Goal: Information Seeking & Learning: Check status

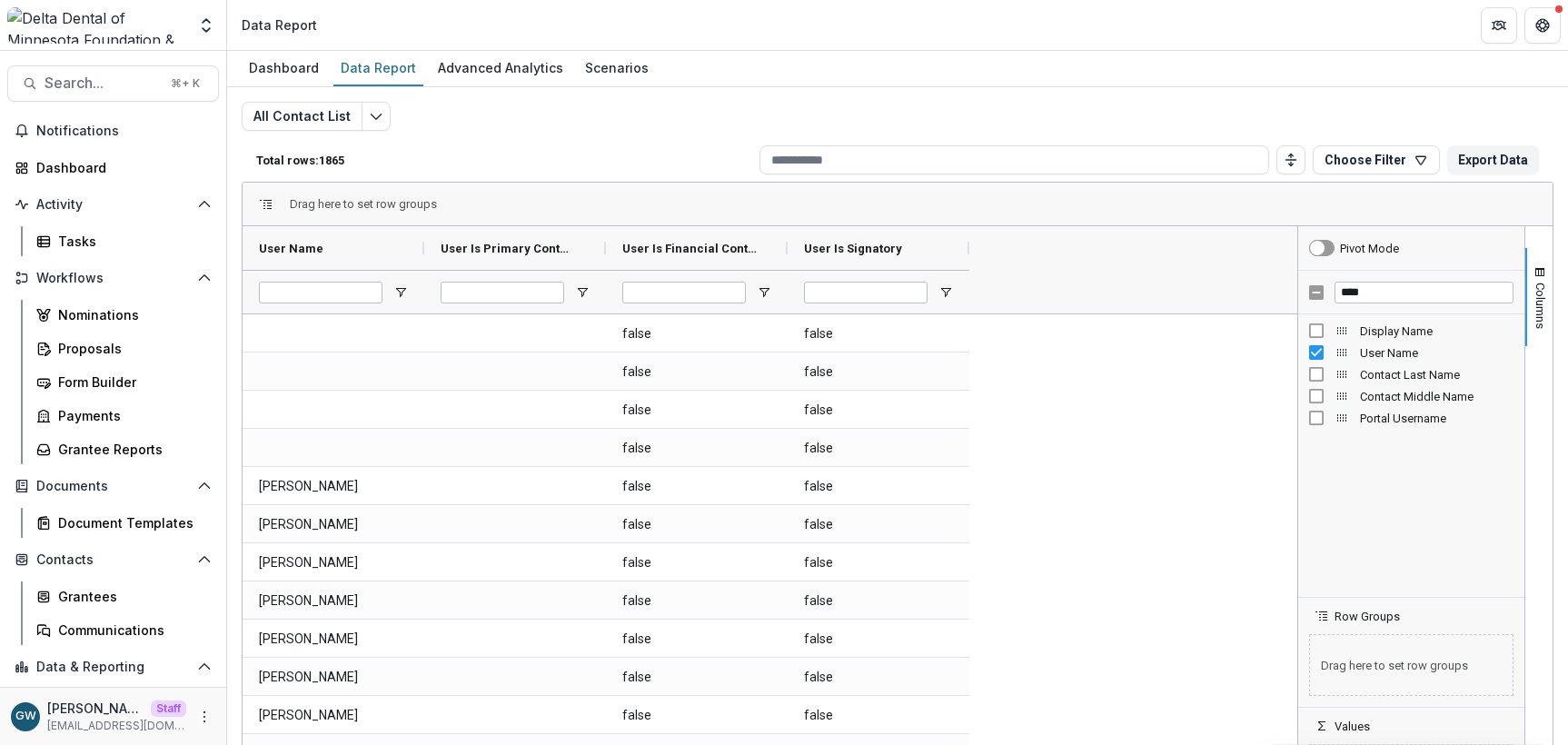
scroll to position [27, 0]
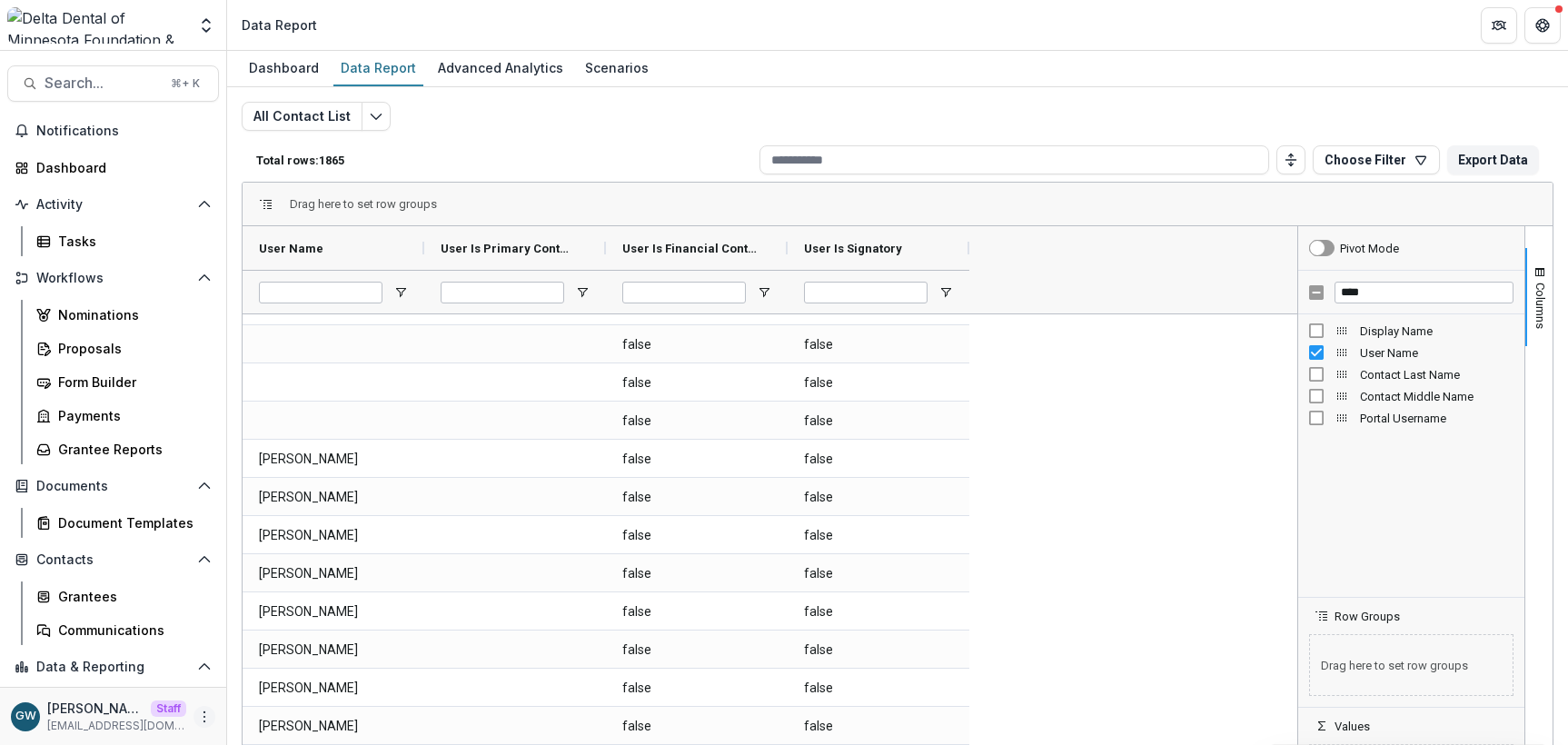
click at [197, 715] on icon "More" at bounding box center [204, 716] width 15 height 15
click at [298, 643] on link "Help Center" at bounding box center [319, 648] width 195 height 30
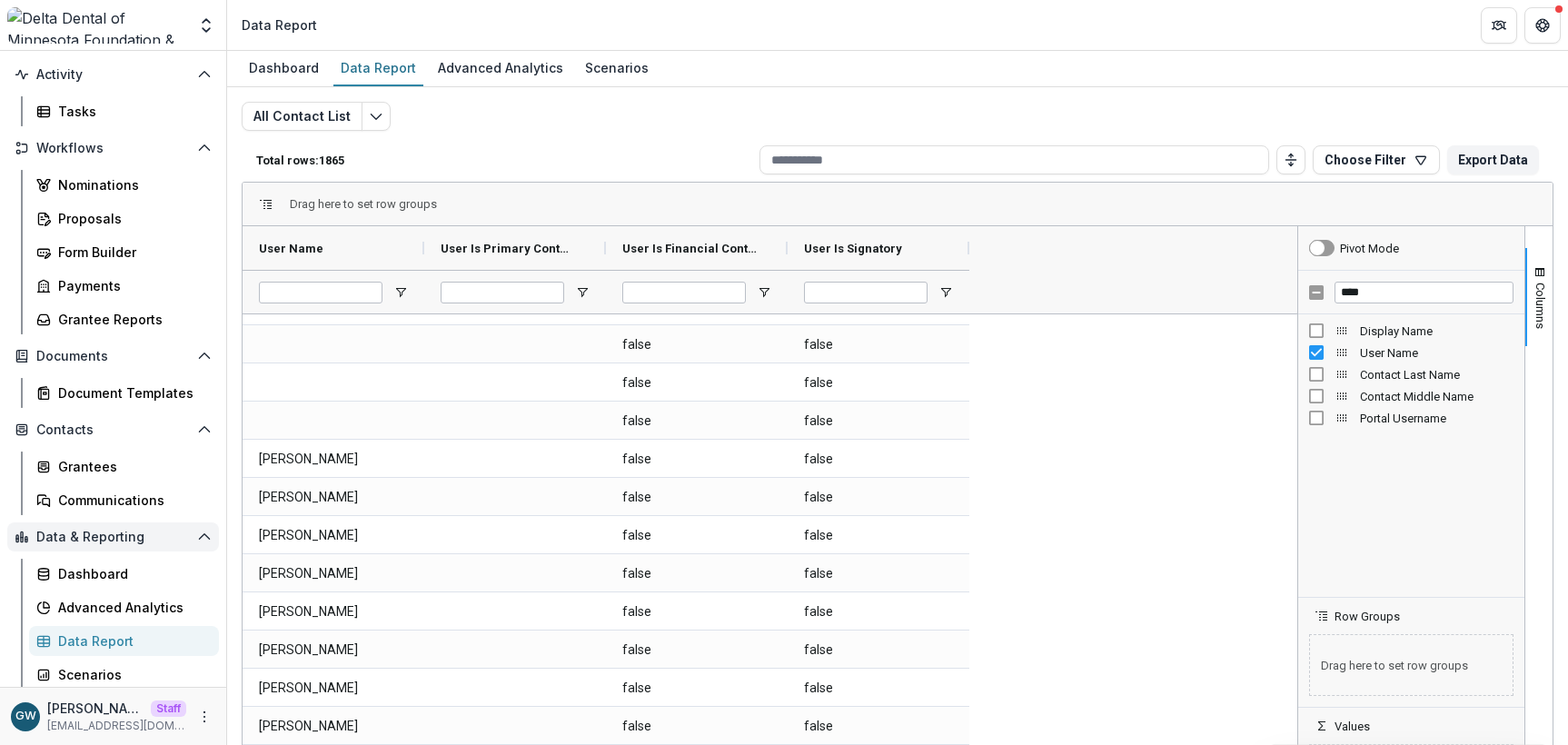
scroll to position [132, 0]
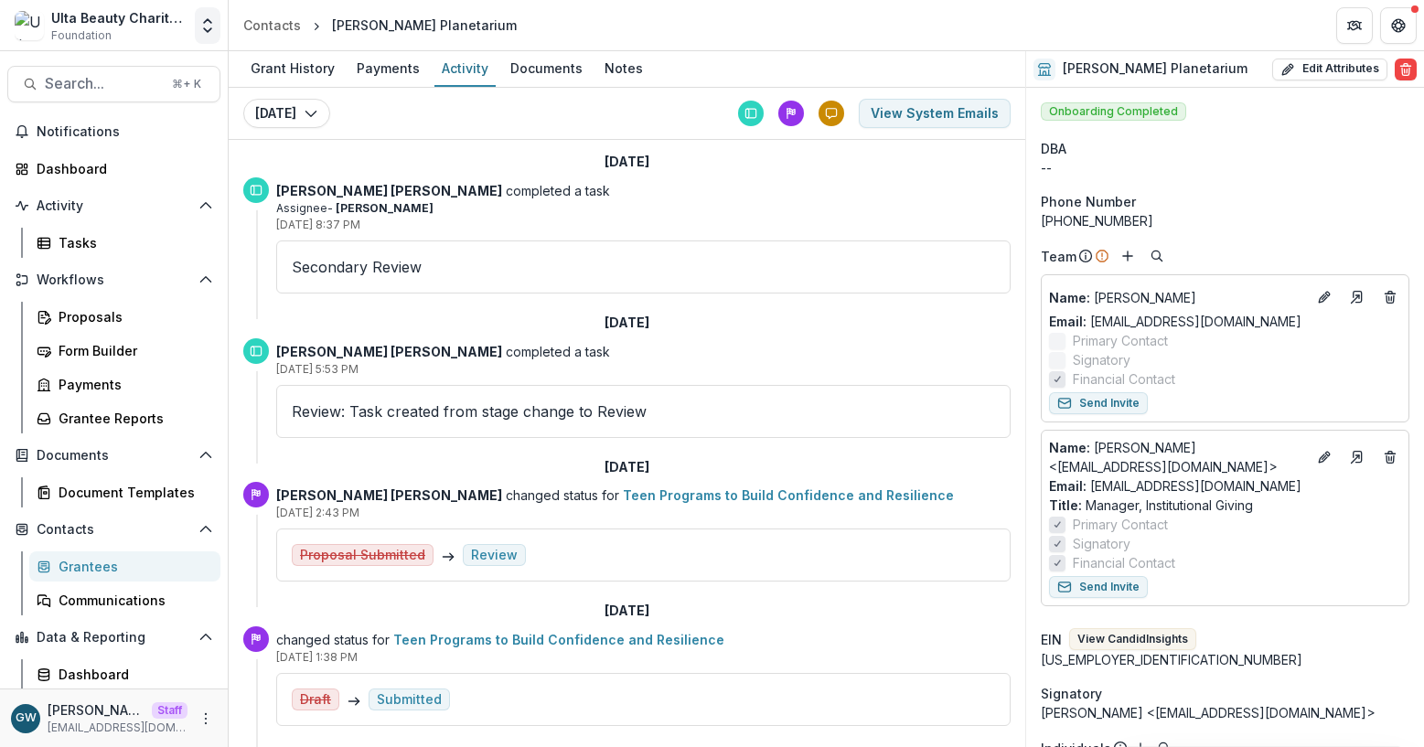
click at [208, 26] on icon "Open entity switcher" at bounding box center [207, 25] width 18 height 18
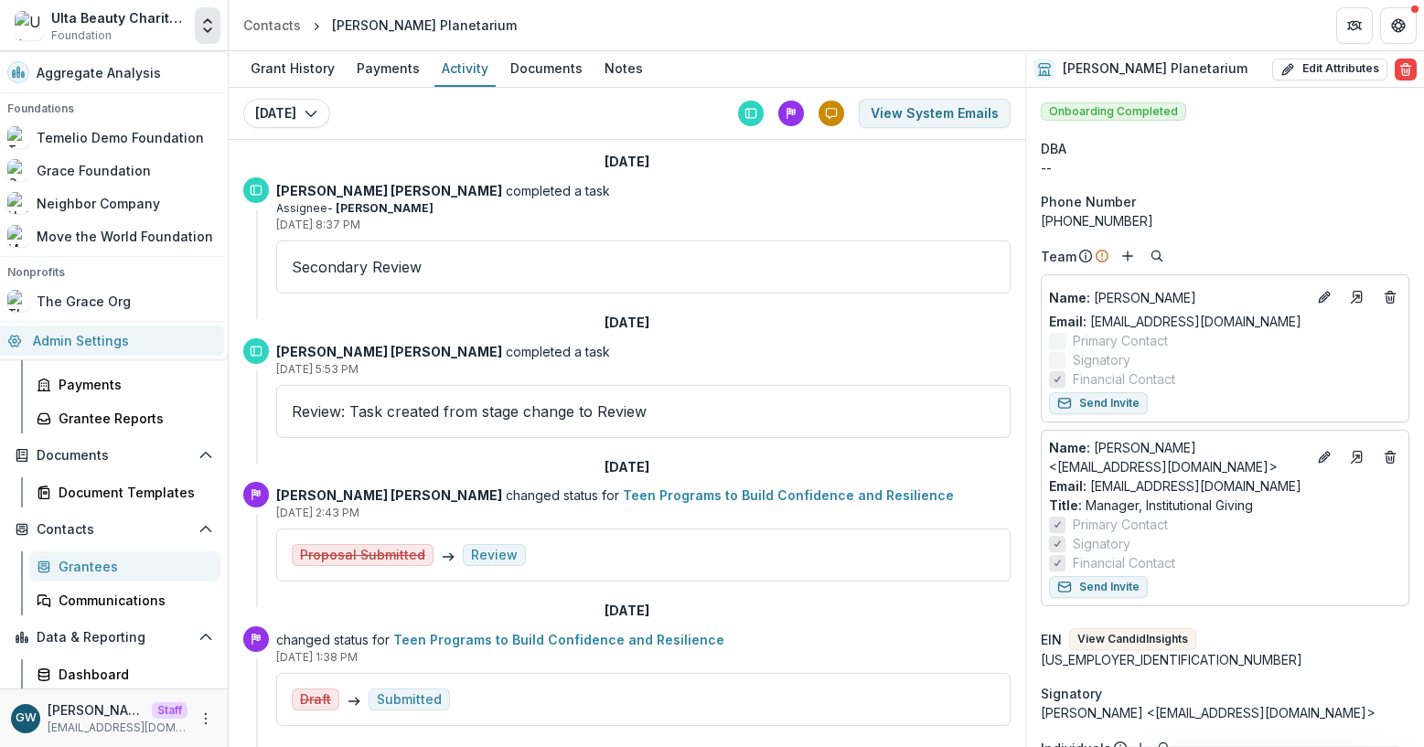
click at [87, 344] on link "Admin Settings" at bounding box center [110, 340] width 228 height 30
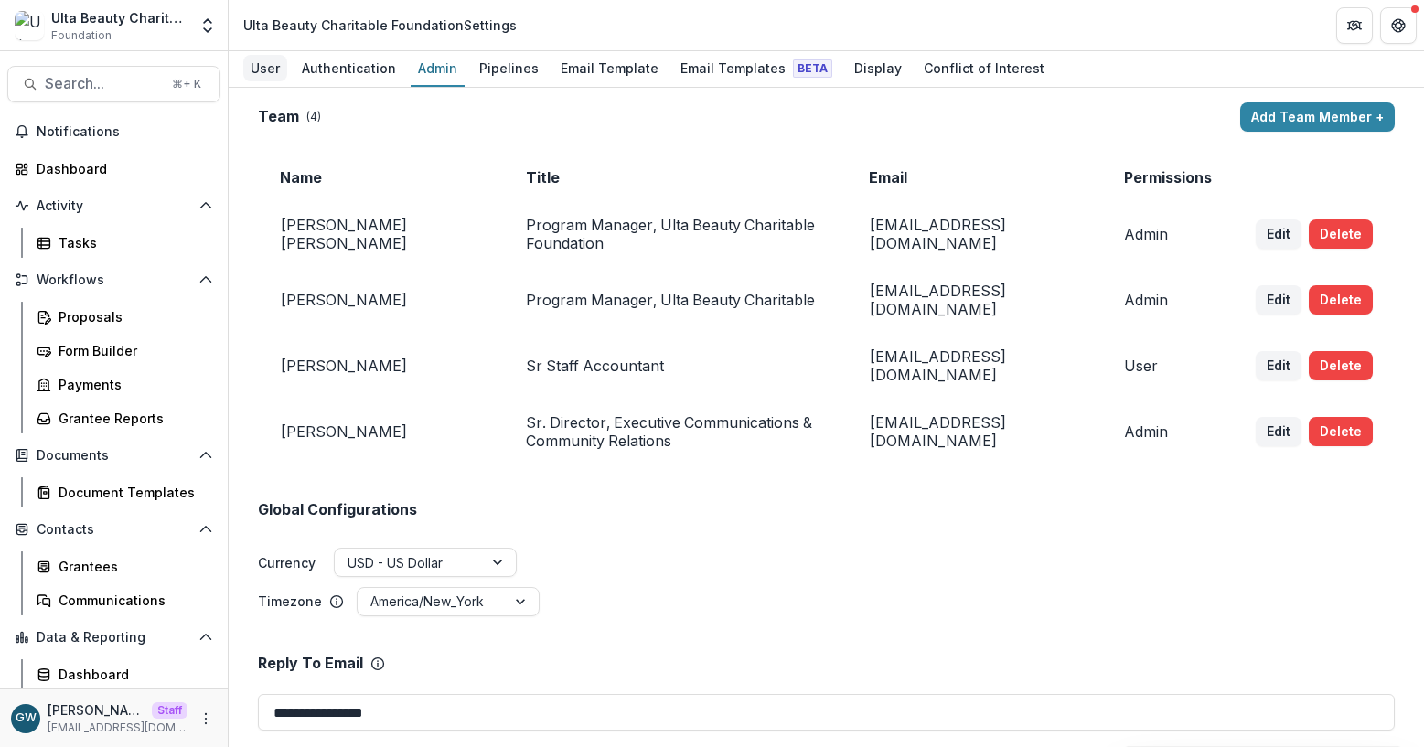
click at [274, 71] on div "User" at bounding box center [265, 68] width 44 height 27
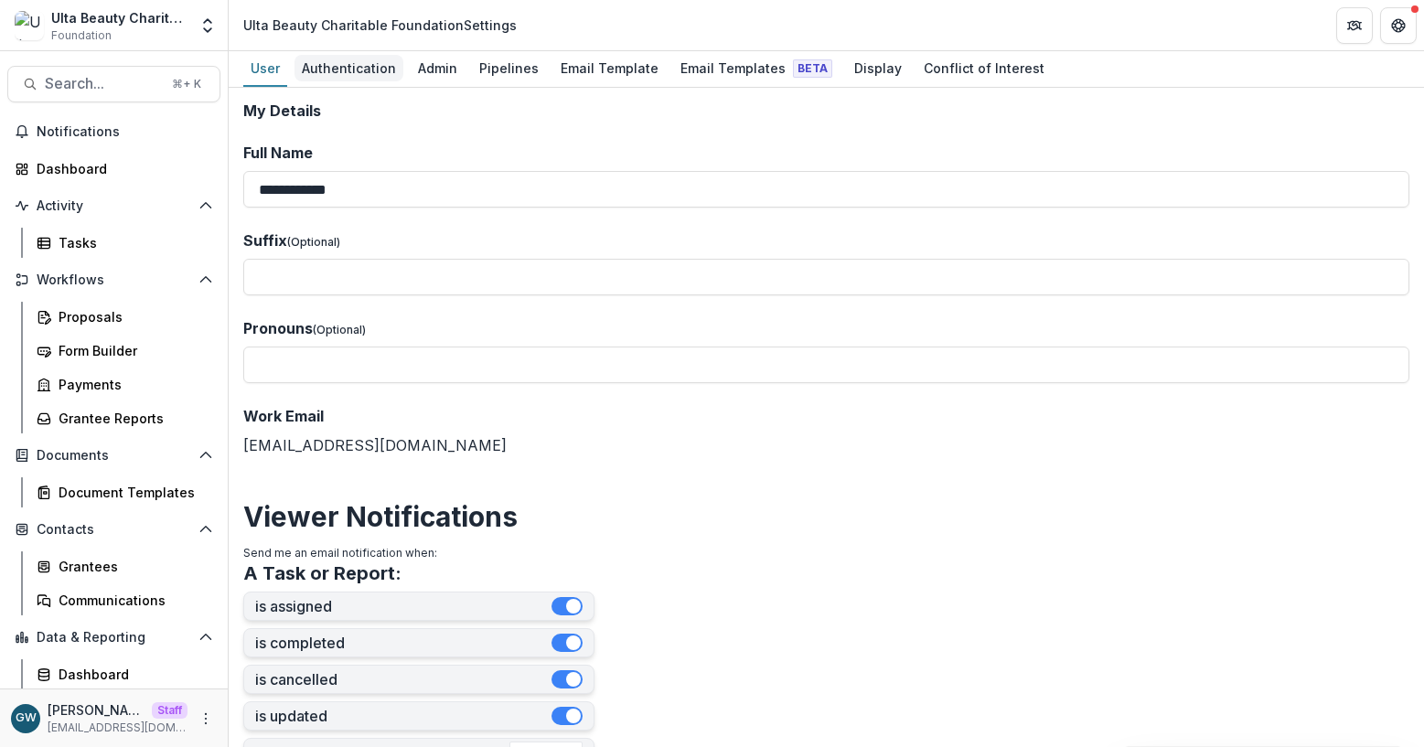
click at [374, 69] on div "Authentication" at bounding box center [348, 68] width 109 height 27
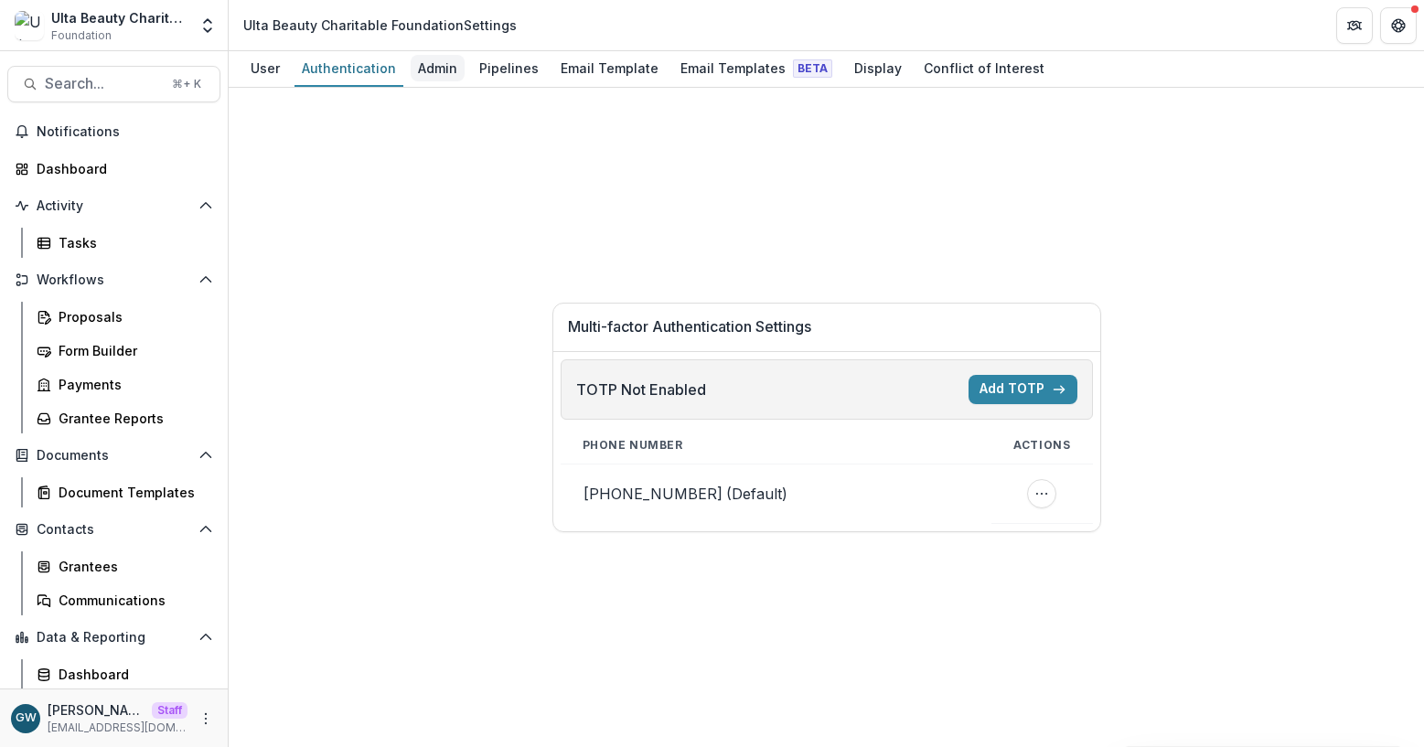
click at [457, 70] on div "Admin" at bounding box center [438, 68] width 54 height 27
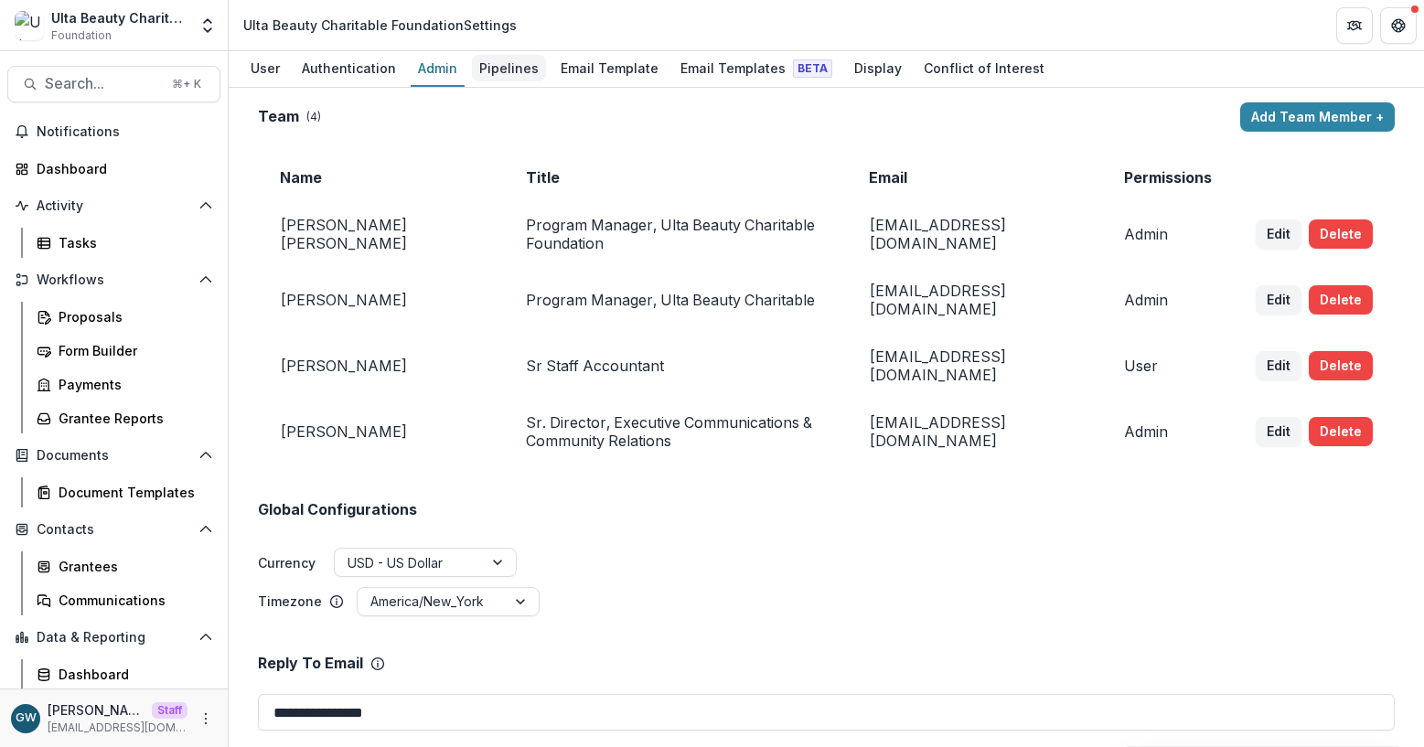
click at [507, 69] on div "Pipelines" at bounding box center [509, 68] width 74 height 27
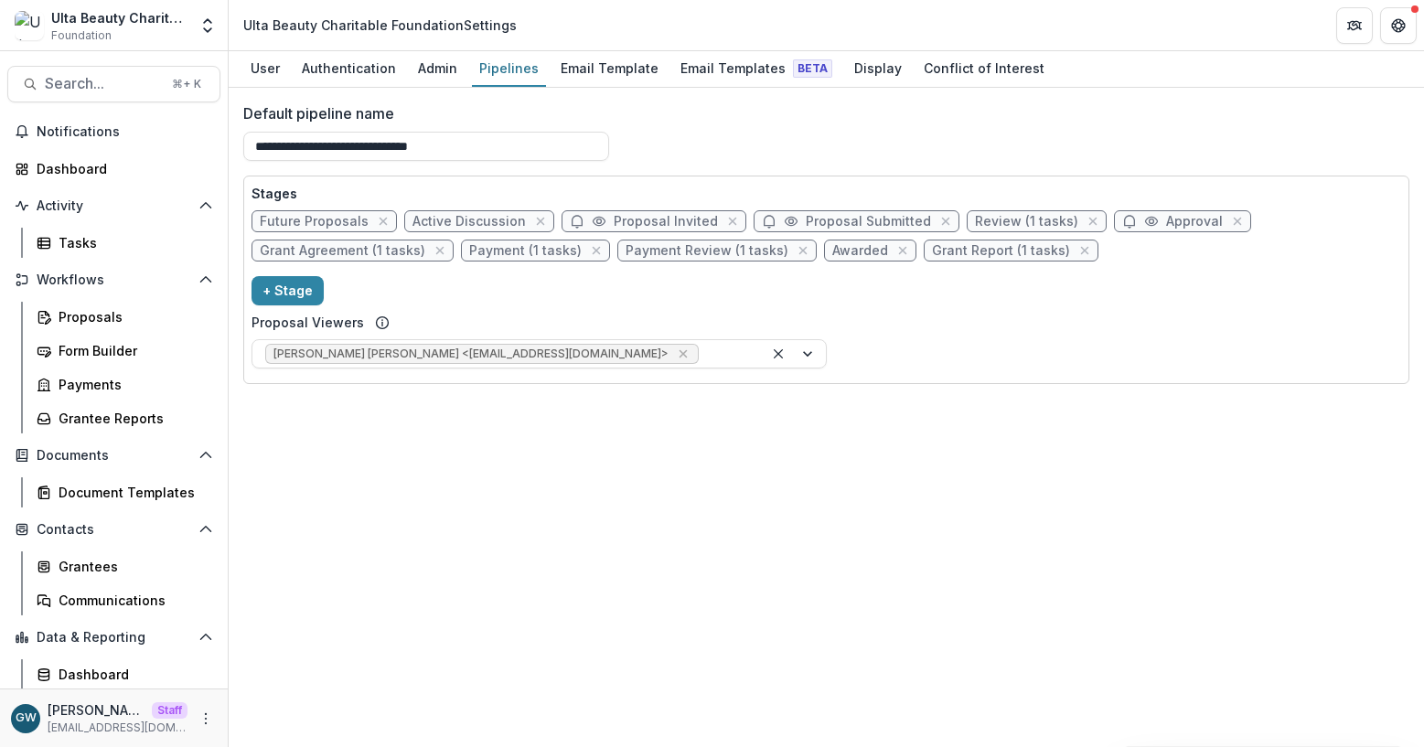
click at [319, 218] on span "Future Proposals" at bounding box center [314, 222] width 109 height 16
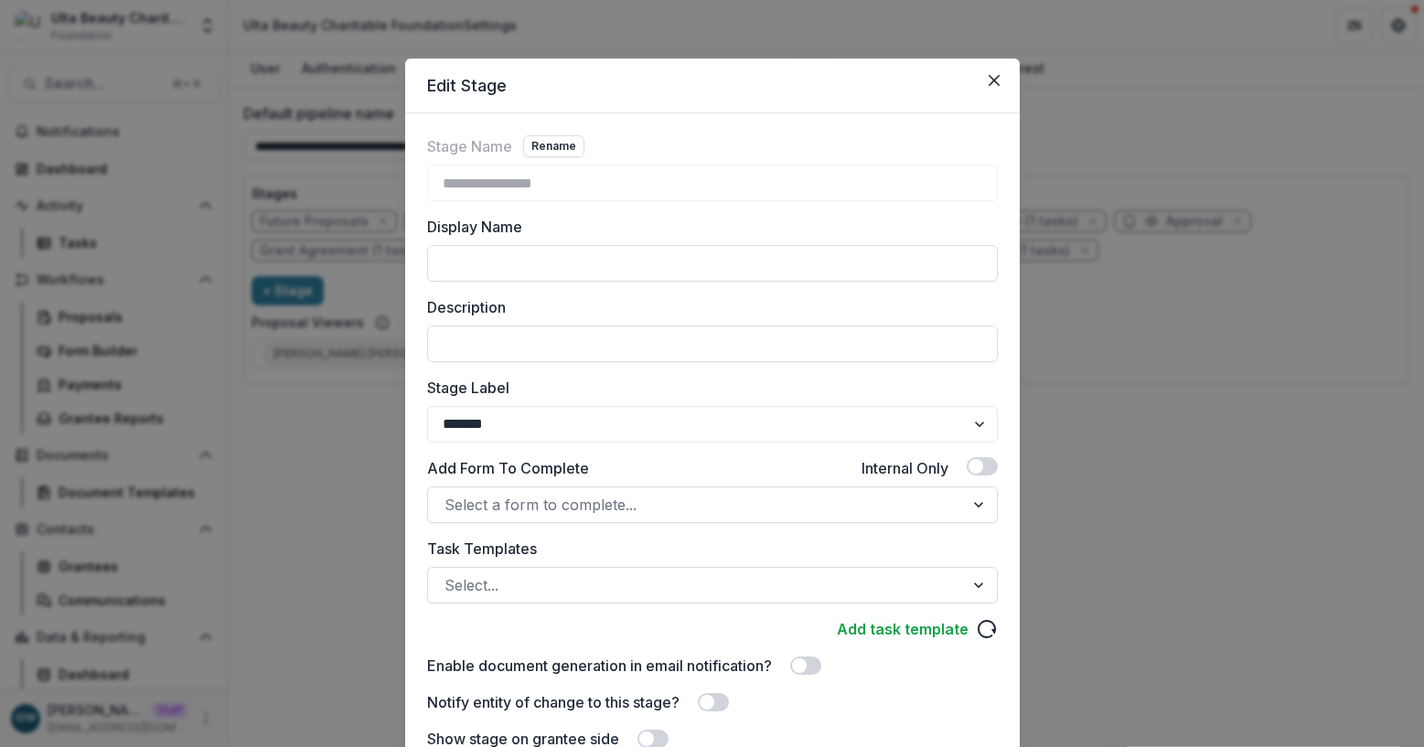
drag, startPoint x: 1066, startPoint y: 413, endPoint x: 1006, endPoint y: 379, distance: 69.6
click at [1066, 412] on div "**********" at bounding box center [712, 373] width 1424 height 747
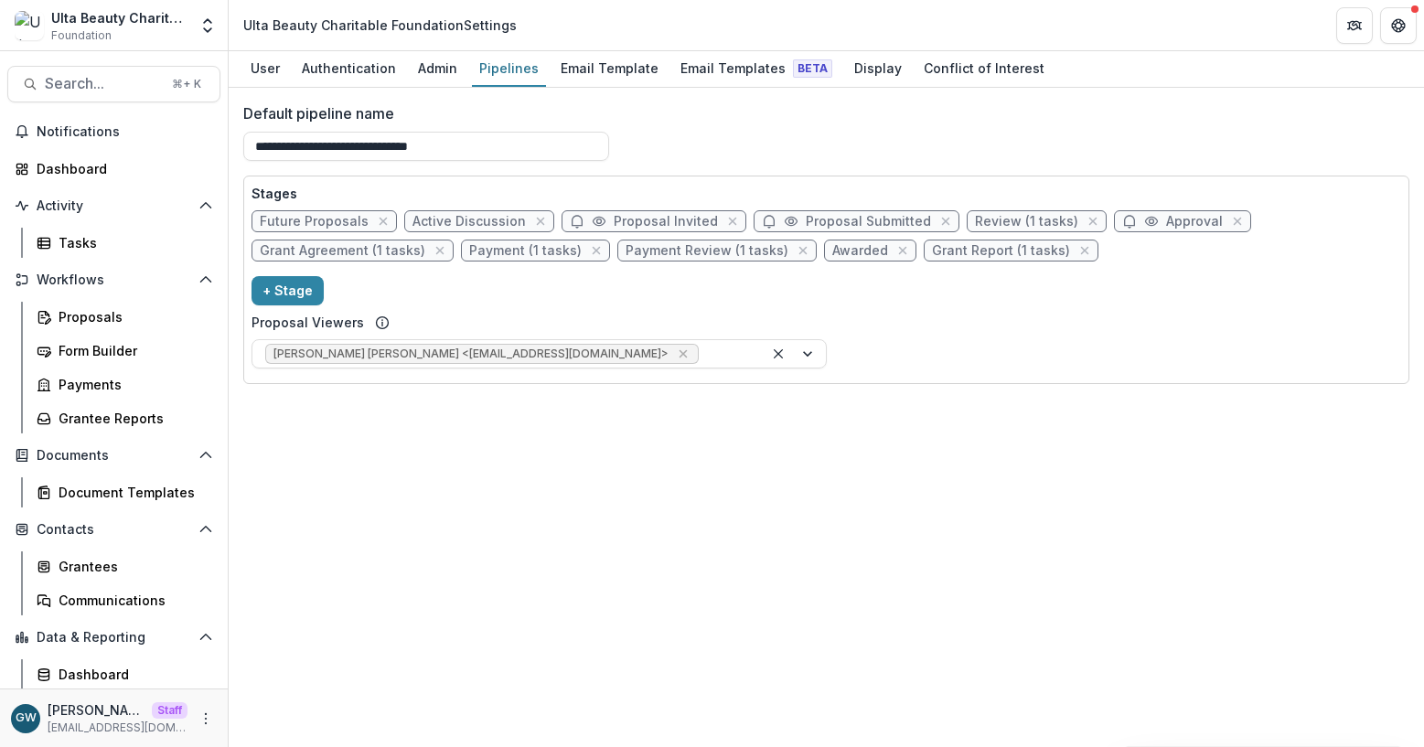
click at [451, 222] on span "Active Discussion" at bounding box center [468, 222] width 113 height 16
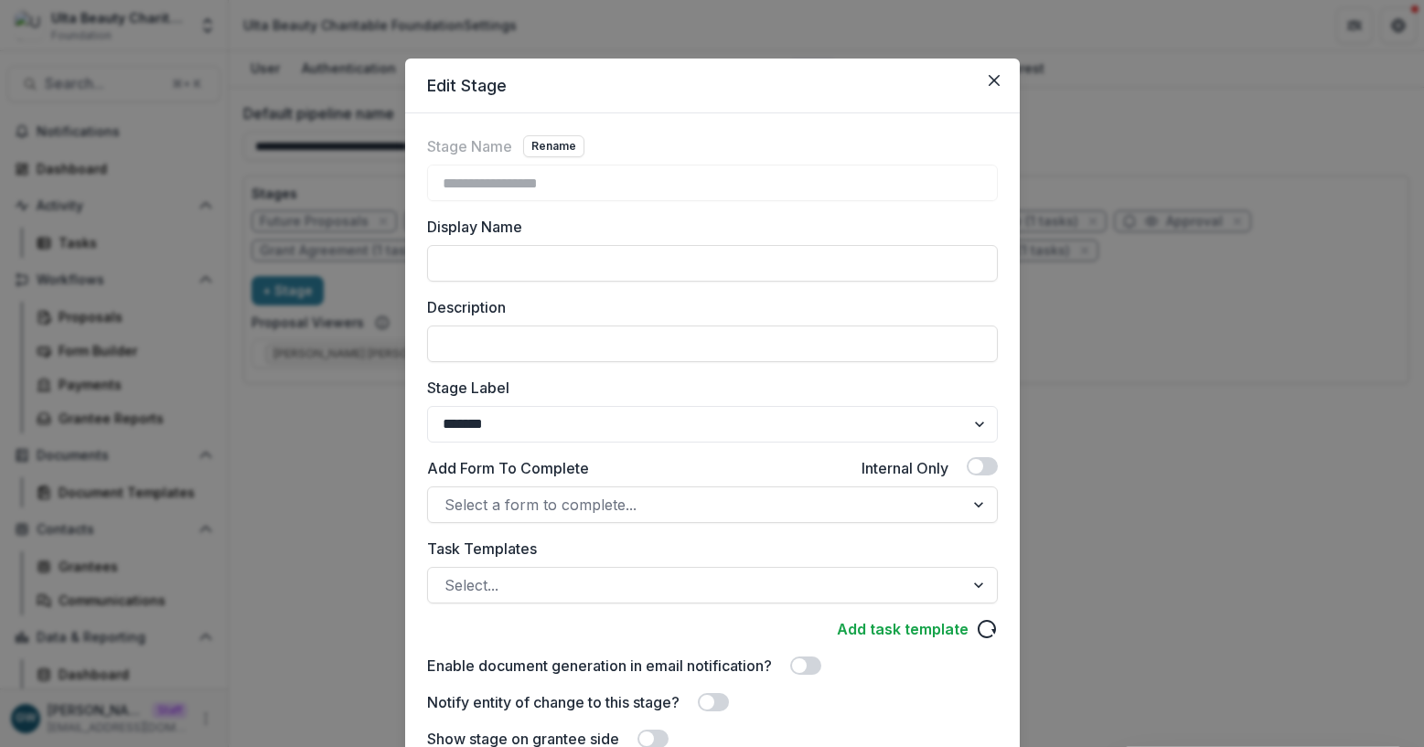
click at [1071, 434] on div "**********" at bounding box center [712, 373] width 1424 height 747
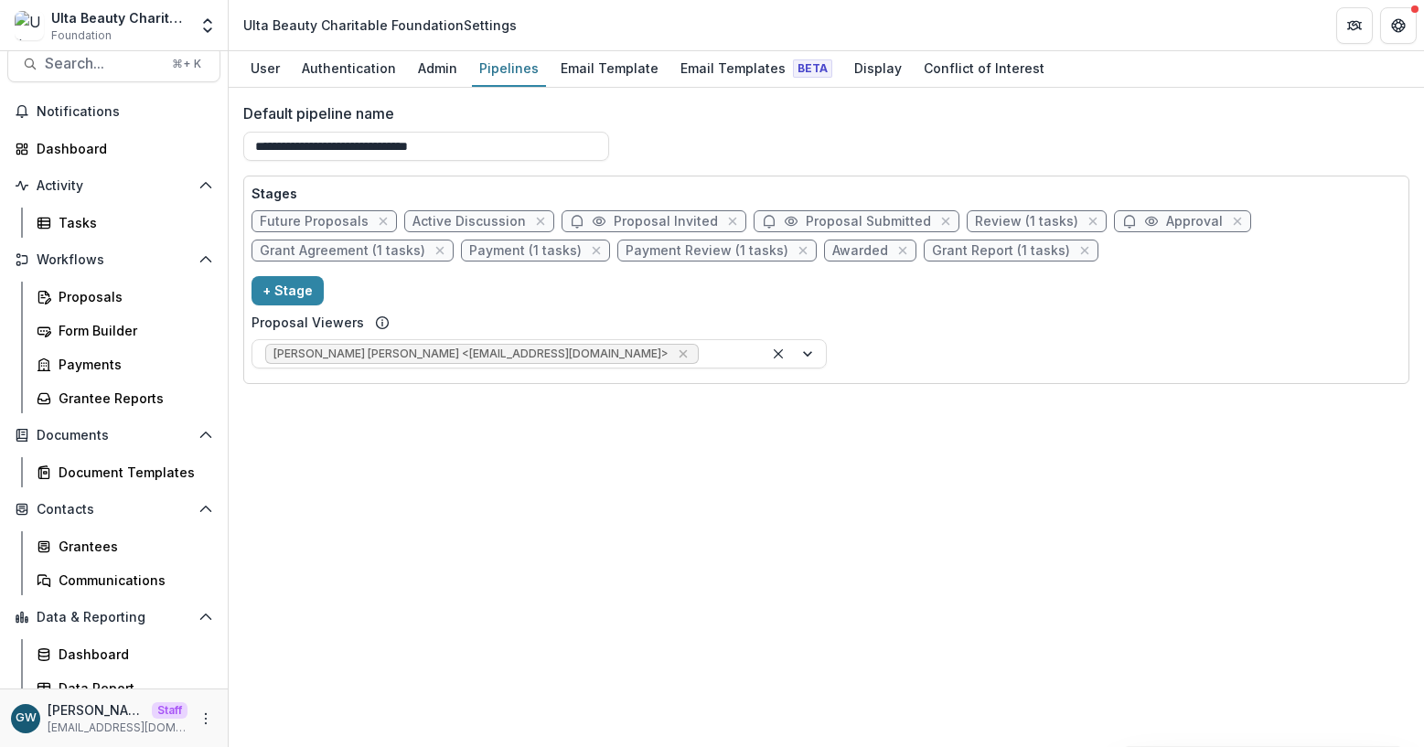
scroll to position [35, 0]
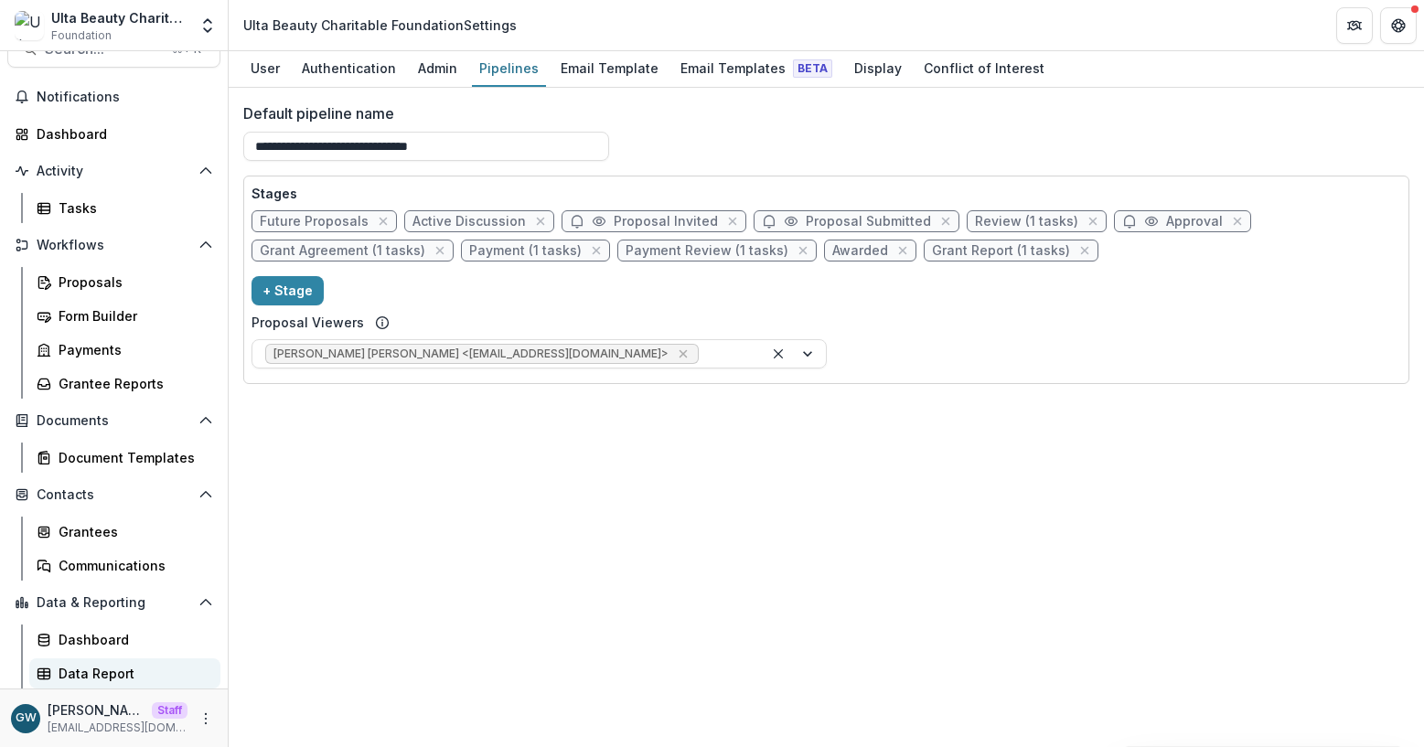
click at [91, 665] on div "Data Report" at bounding box center [132, 673] width 147 height 19
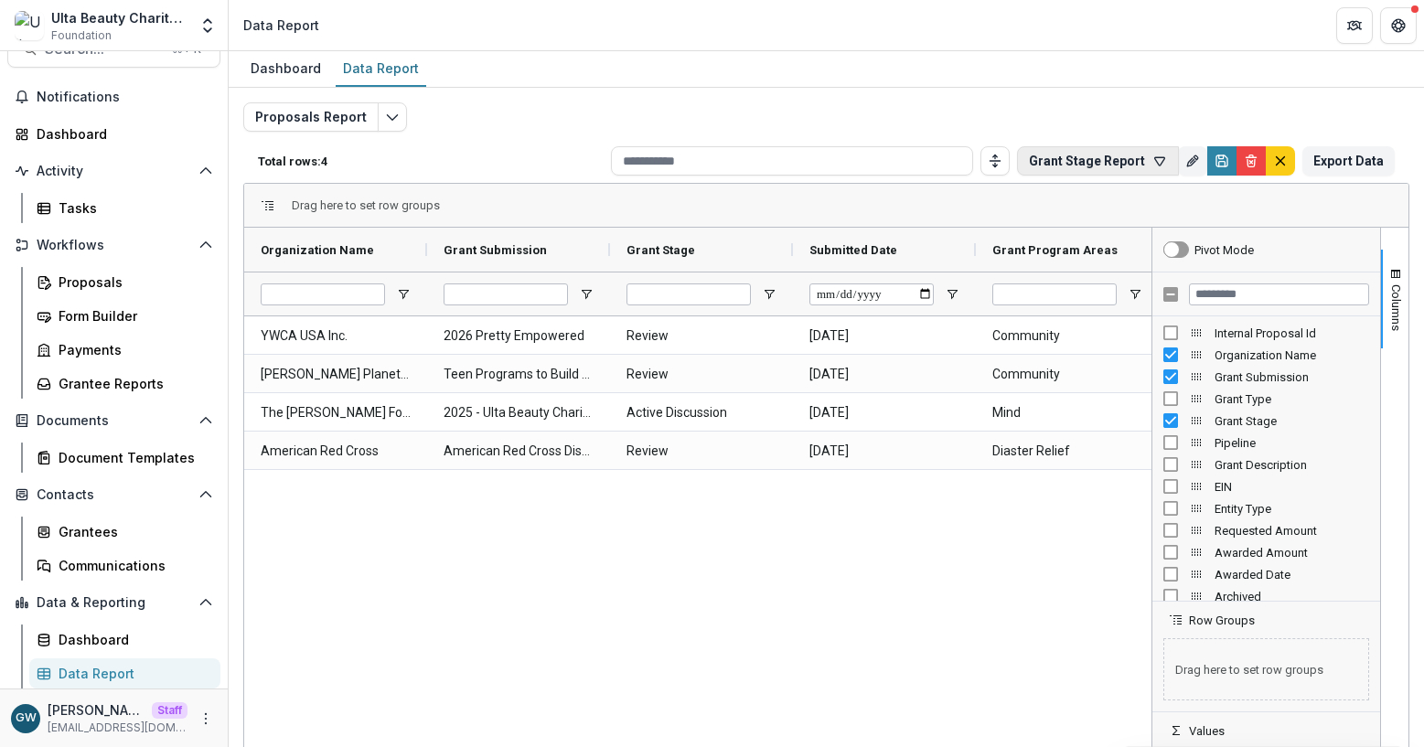
click at [1074, 154] on button "Grant Stage Report" at bounding box center [1098, 160] width 162 height 29
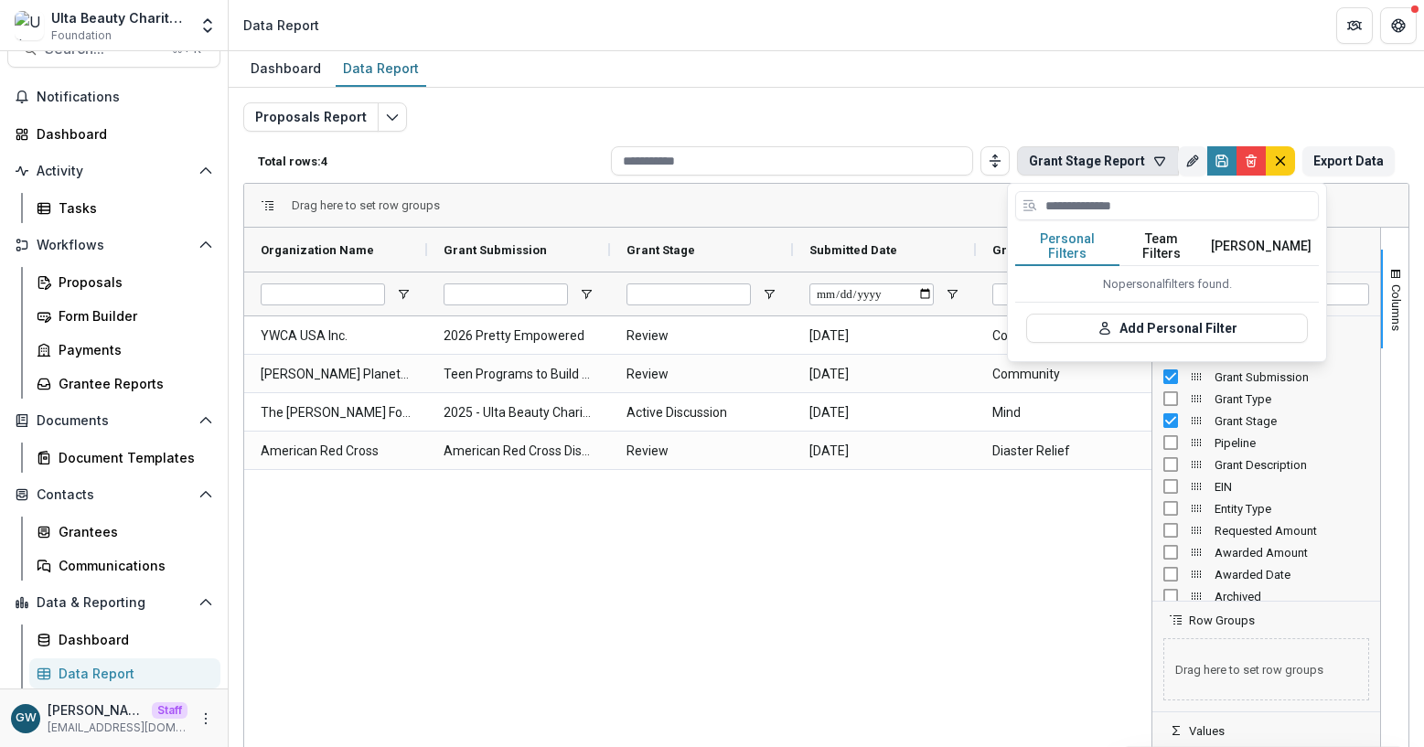
click at [1161, 240] on button "Team Filters" at bounding box center [1161, 247] width 84 height 38
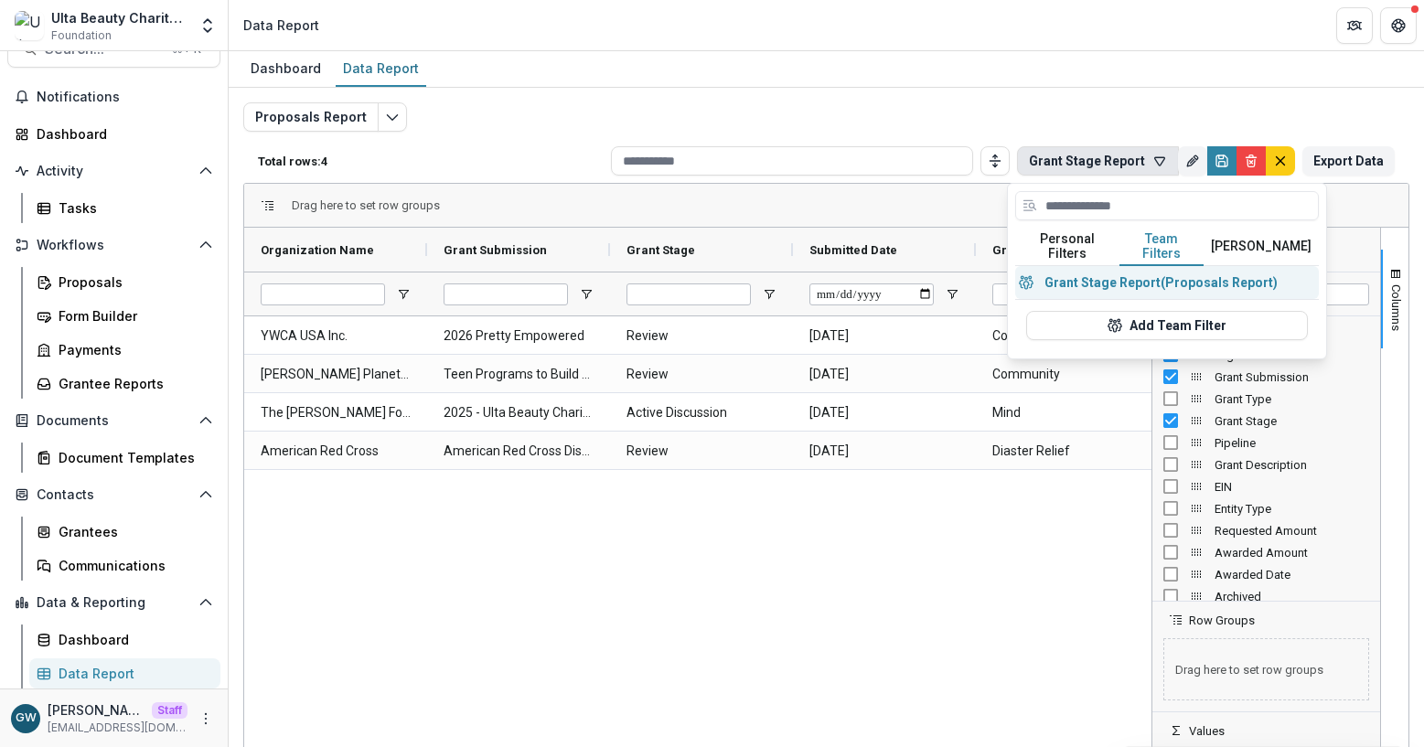
click at [1157, 266] on button "Grant Stage Report (Proposals Report)" at bounding box center [1167, 282] width 304 height 33
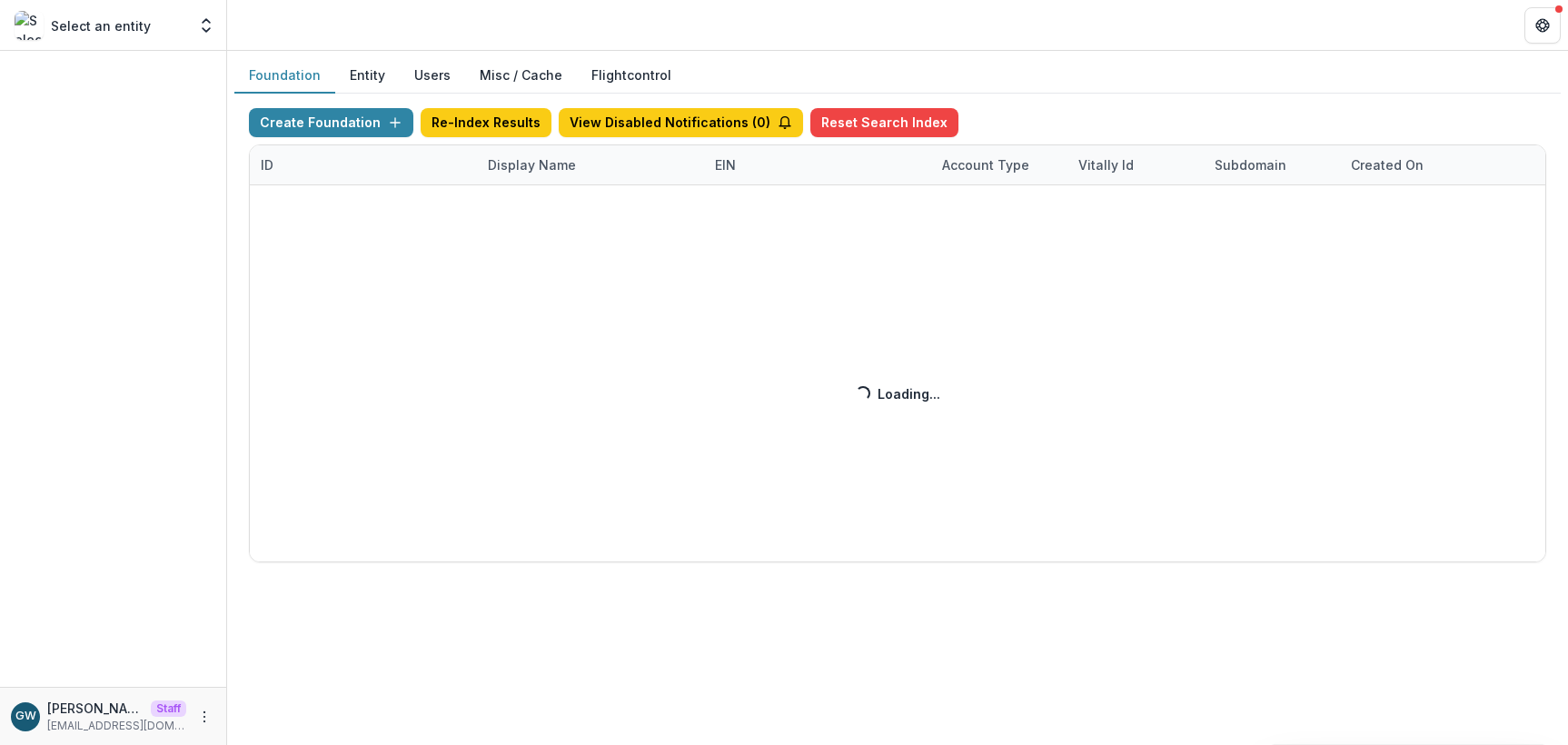
click at [557, 169] on div "Create Foundation Re-Index Results View Disabled Notifications ( 0 ) Reset Sear…" at bounding box center [898, 335] width 1298 height 454
click at [527, 166] on div "Create Foundation Re-Index Results View Disabled Notifications ( 0 ) Reset Sear…" at bounding box center [898, 335] width 1298 height 454
click at [525, 167] on div "Create Foundation Re-Index Results View Disabled Notifications ( 0 ) Reset Sear…" at bounding box center [898, 335] width 1298 height 454
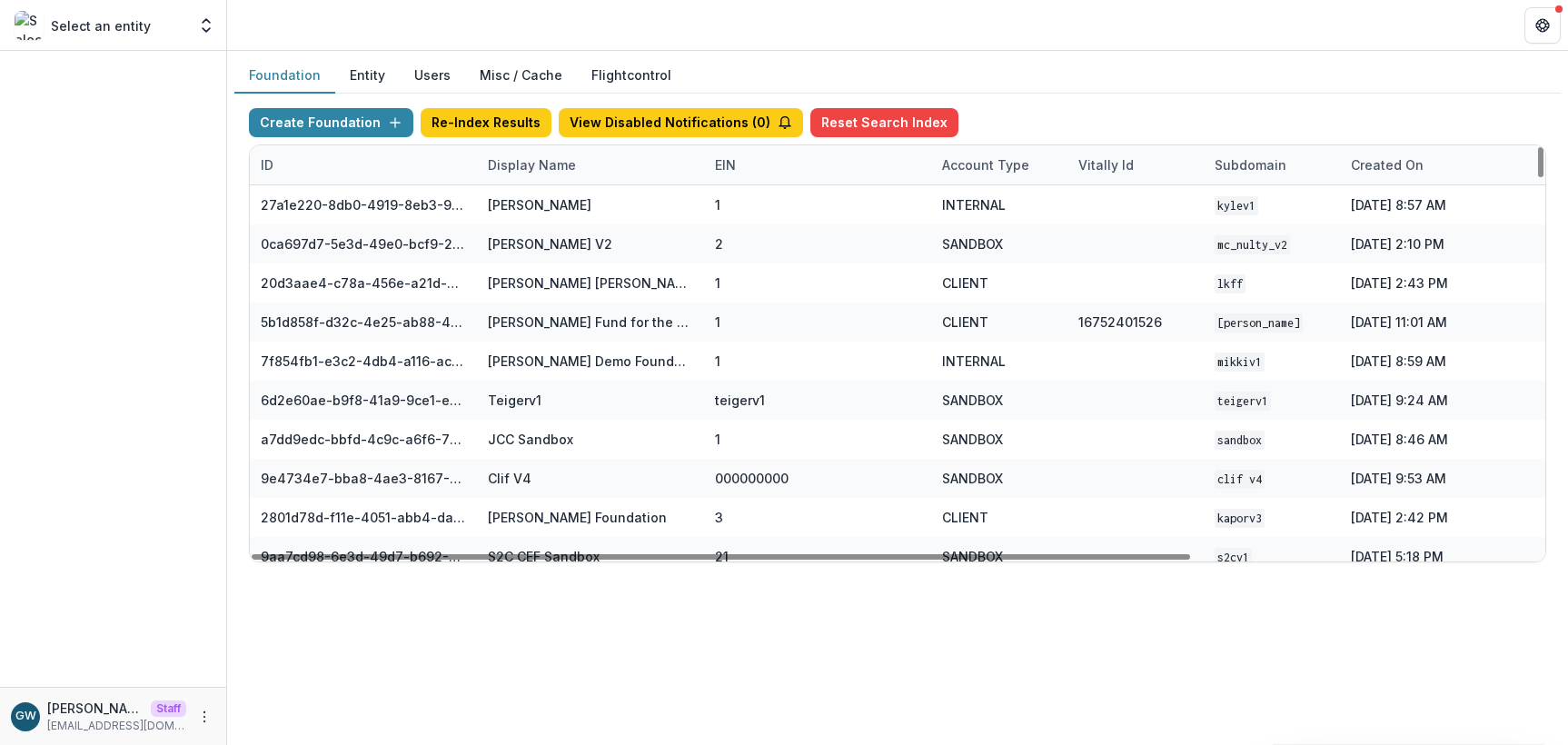
click at [527, 167] on div "Display Name" at bounding box center [532, 164] width 110 height 19
click at [547, 208] on input at bounding box center [589, 206] width 218 height 29
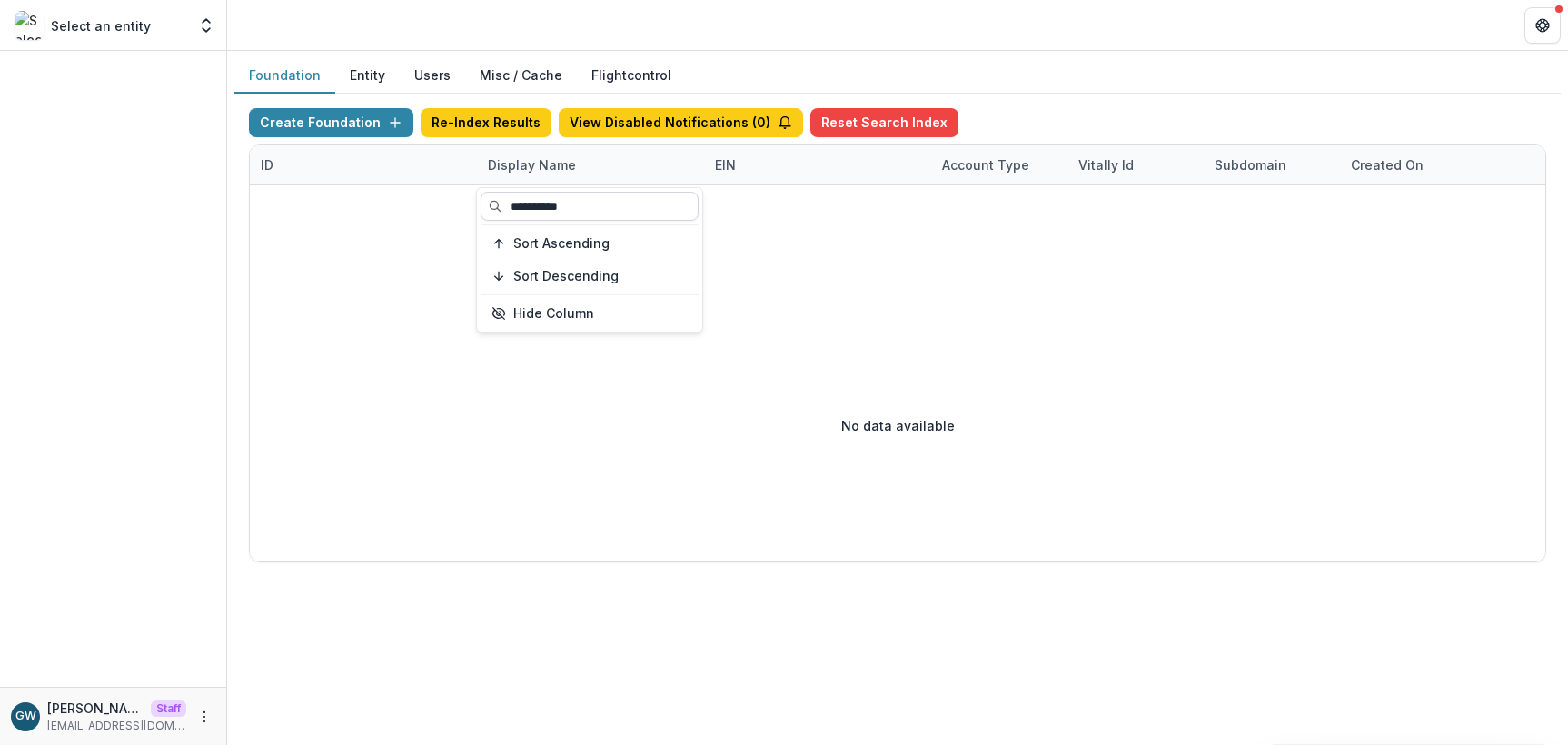
type input "**********"
click at [371, 74] on button "Entity" at bounding box center [367, 76] width 65 height 36
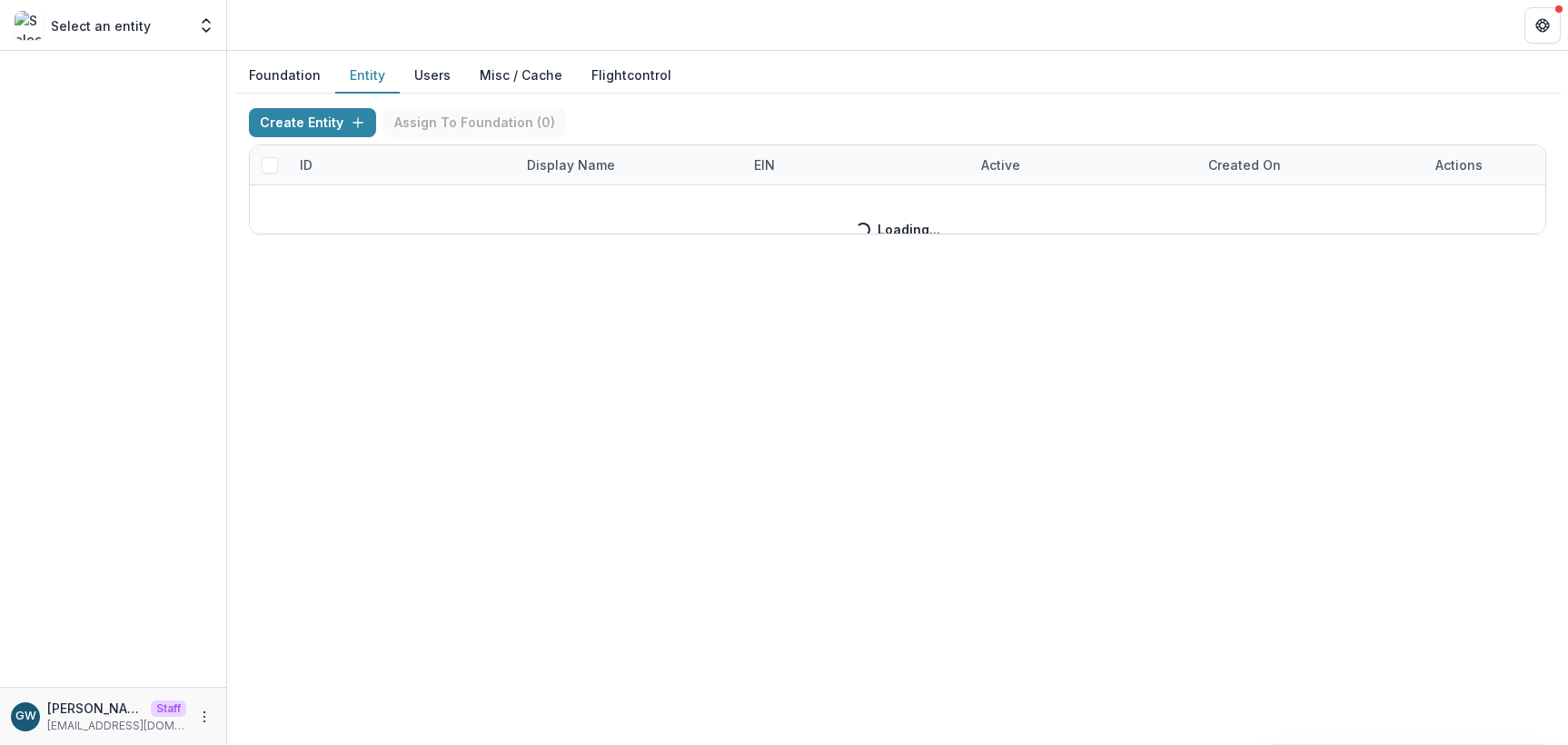
click at [592, 167] on div "Create Entity Assign To Foundation ( 0 ) ID Display Name EIN Active Created on …" at bounding box center [898, 171] width 1298 height 126
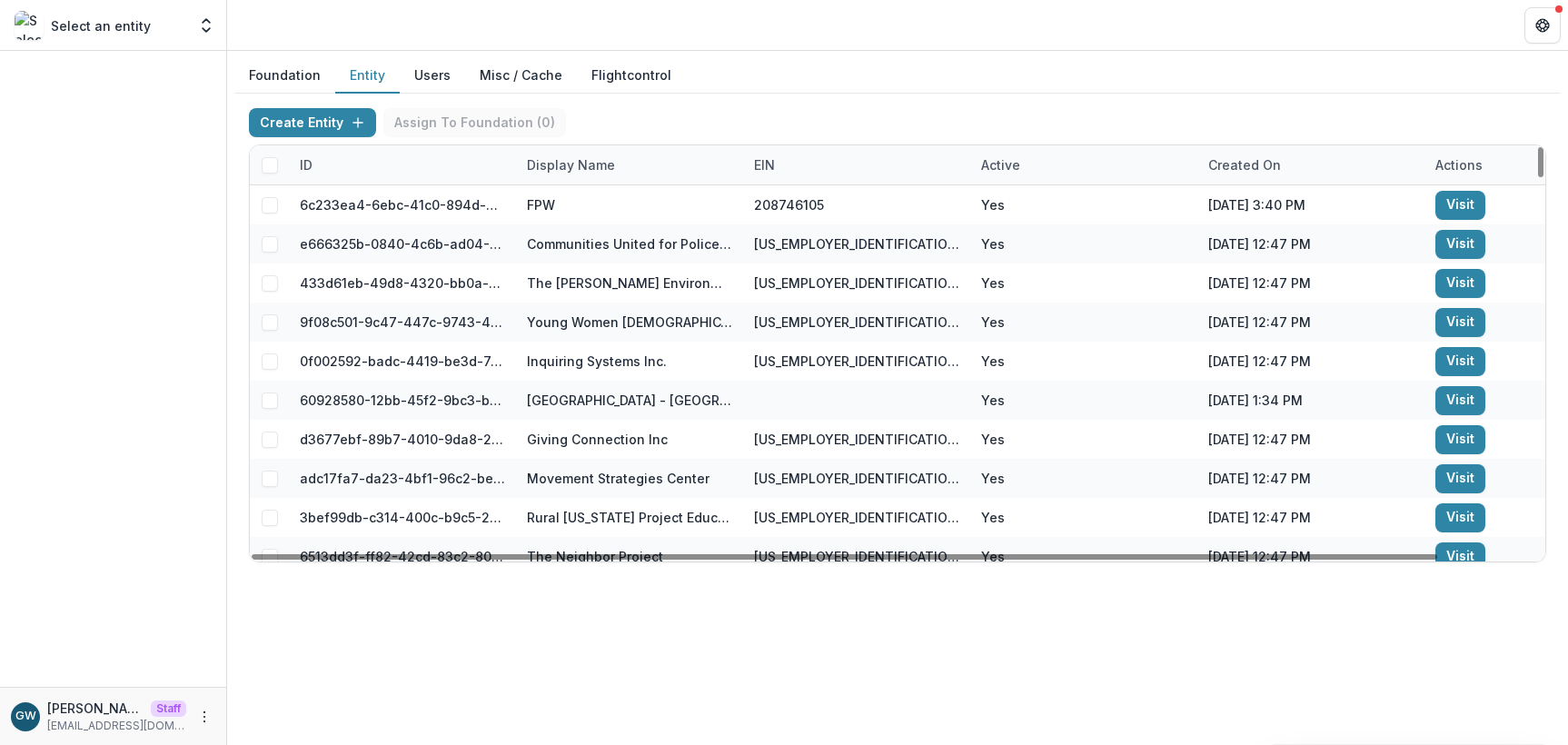
click at [589, 167] on div "Display Name" at bounding box center [570, 164] width 110 height 19
click at [615, 216] on input at bounding box center [628, 206] width 218 height 29
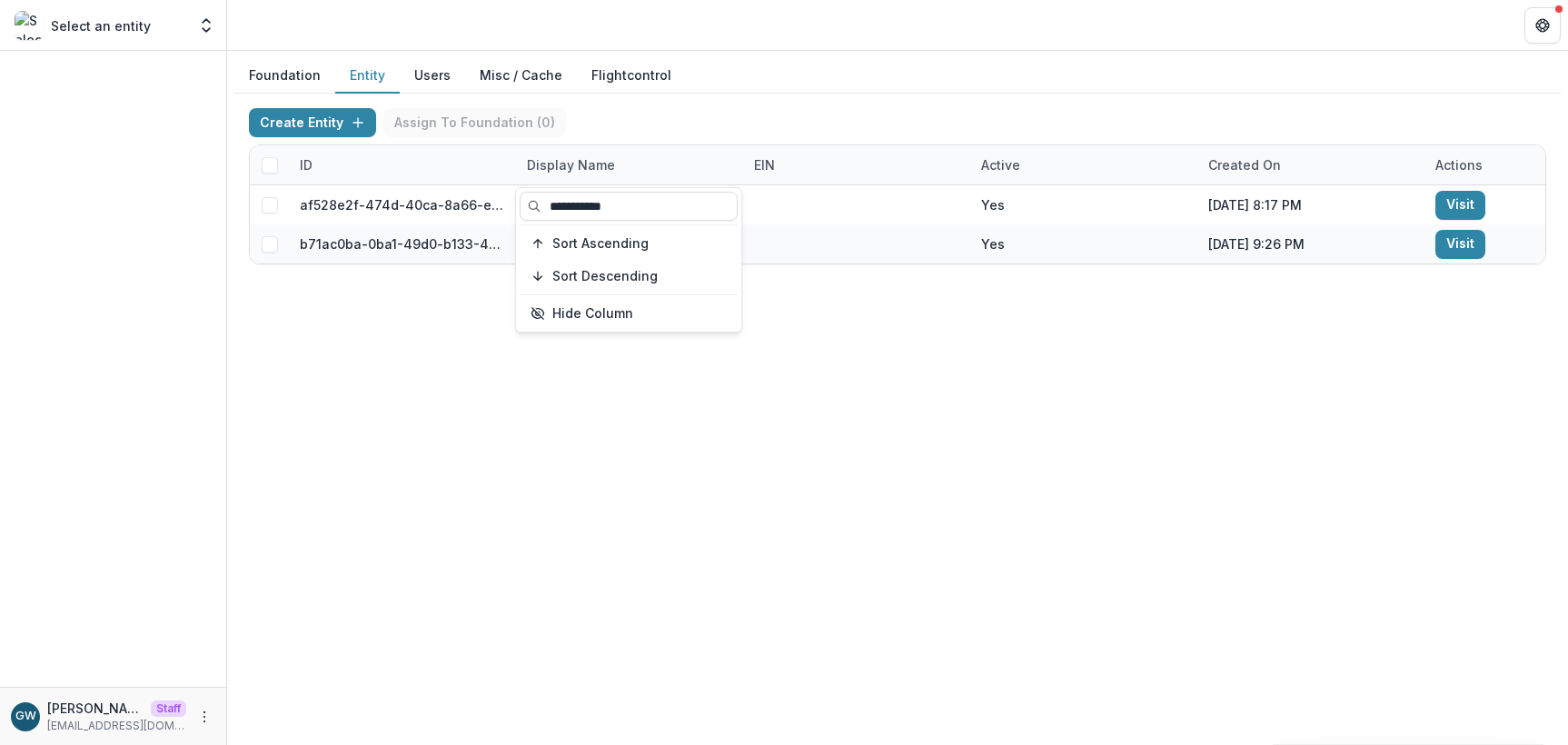
type input "**********"
click at [917, 89] on div "Foundation Entity Users Misc / Cache Flightcontrol" at bounding box center [897, 76] width 1327 height 36
click at [997, 141] on div "Create Entity Assign To Foundation ( 0 )" at bounding box center [898, 126] width 1298 height 37
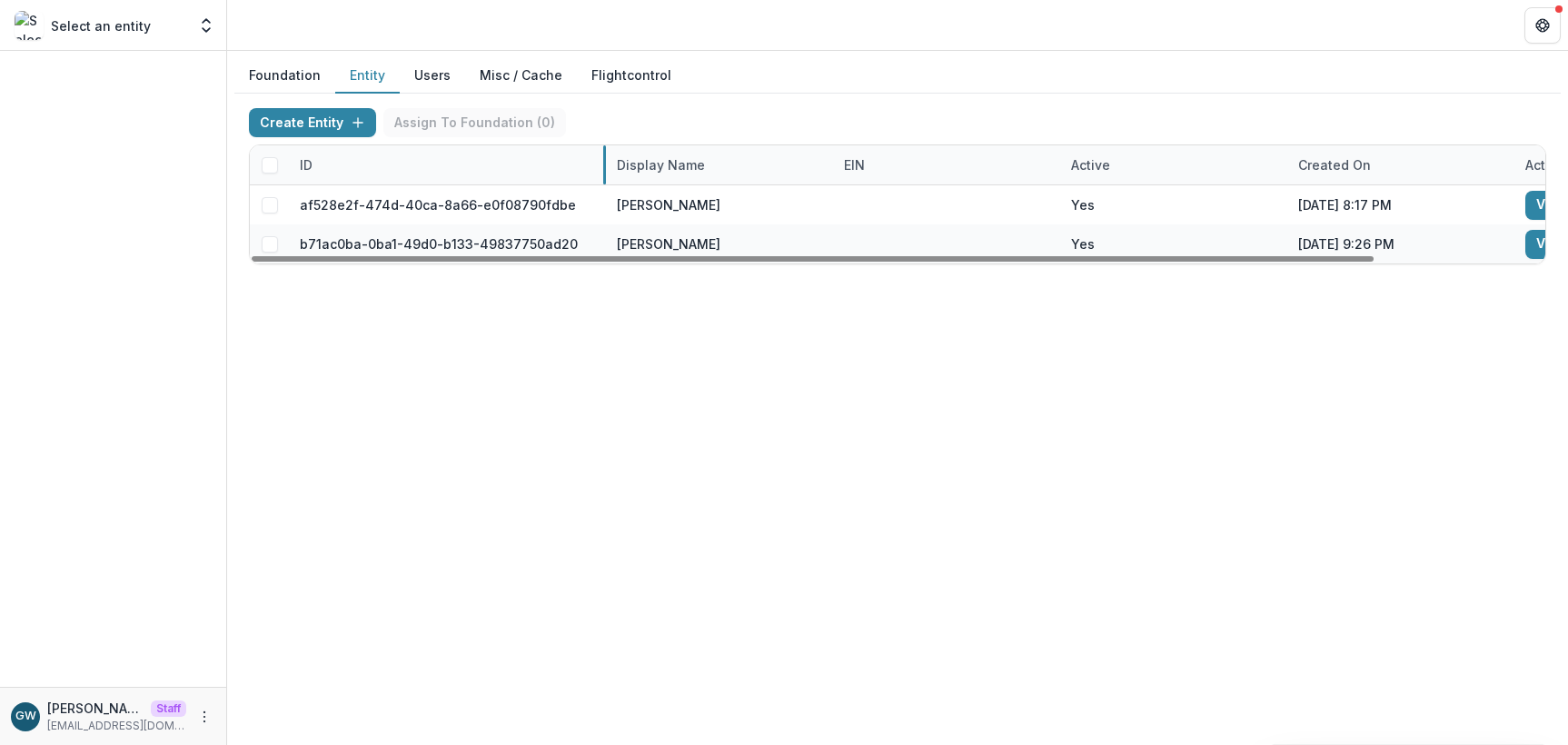
drag, startPoint x: 514, startPoint y: 162, endPoint x: 603, endPoint y: 162, distance: 89.0
drag, startPoint x: 603, startPoint y: 162, endPoint x: 587, endPoint y: 163, distance: 16.0
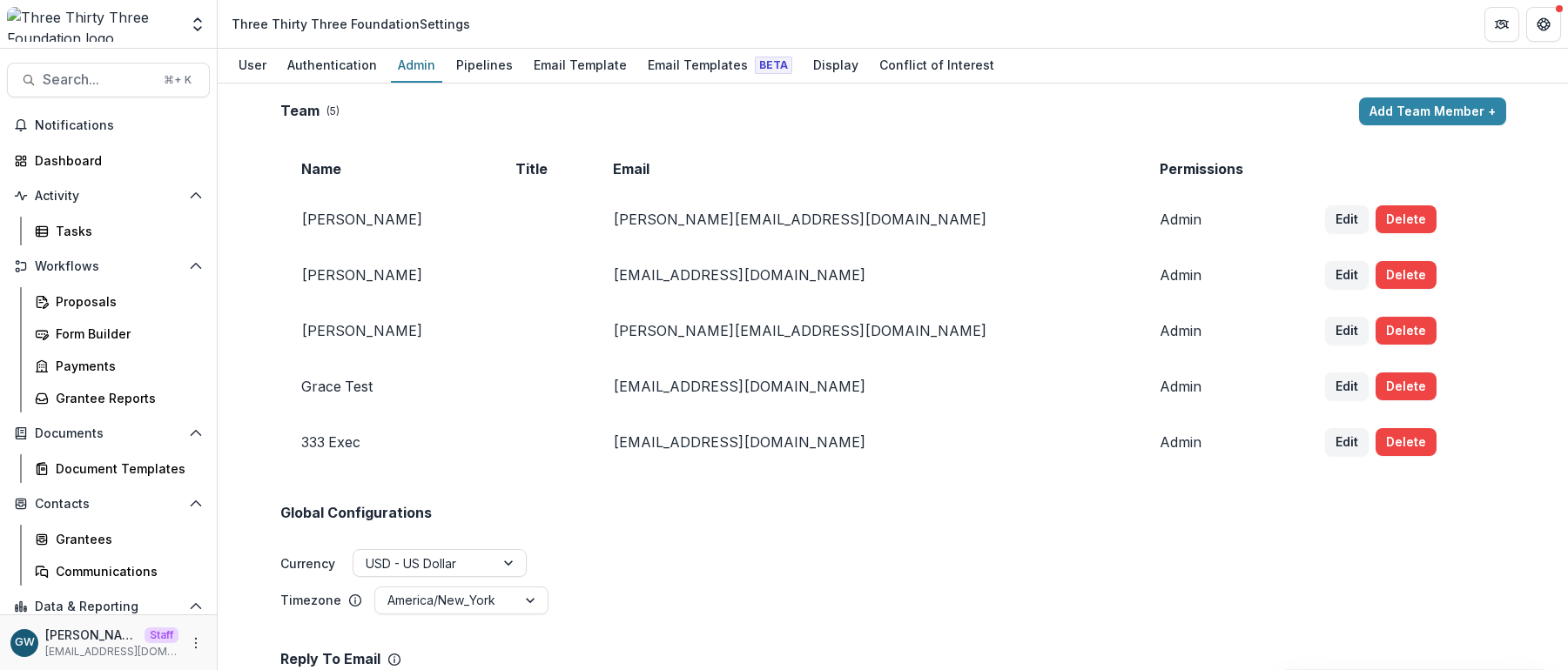
scroll to position [1315, 0]
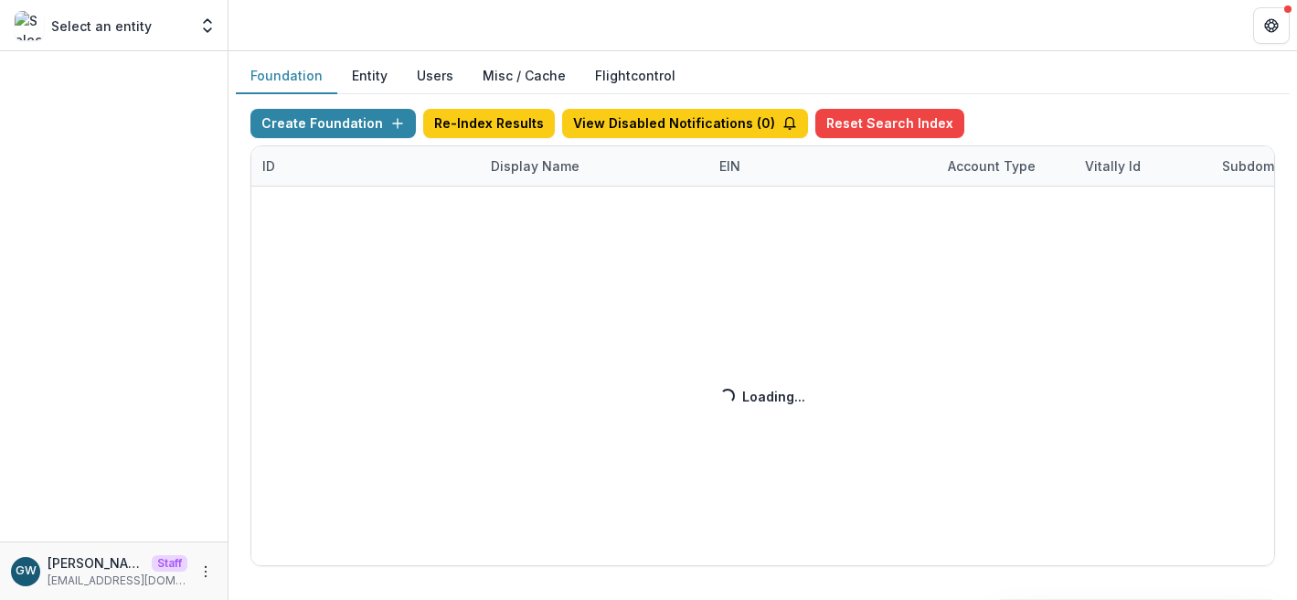
click at [522, 176] on div "Create Foundation Re-Index Results View Disabled Notifications ( 0 ) Reset Sear…" at bounding box center [763, 337] width 1025 height 457
click at [527, 171] on div "Create Foundation Re-Index Results View Disabled Notifications ( 0 ) Reset Sear…" at bounding box center [763, 337] width 1025 height 457
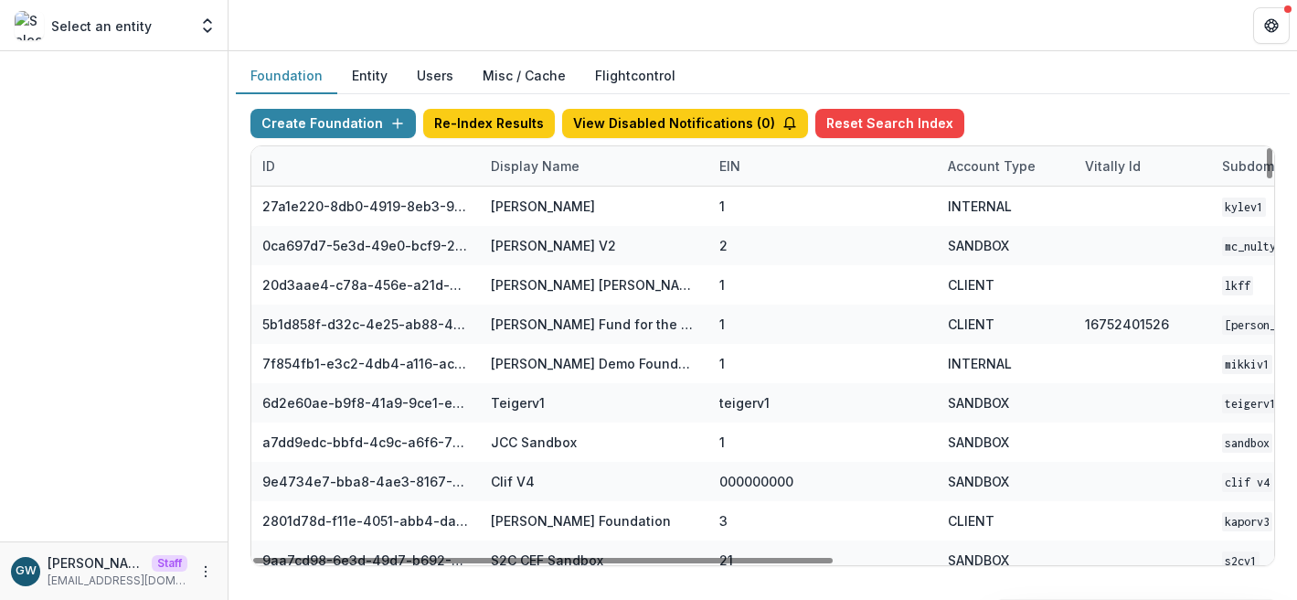
click at [528, 170] on div "Display Name" at bounding box center [535, 165] width 111 height 19
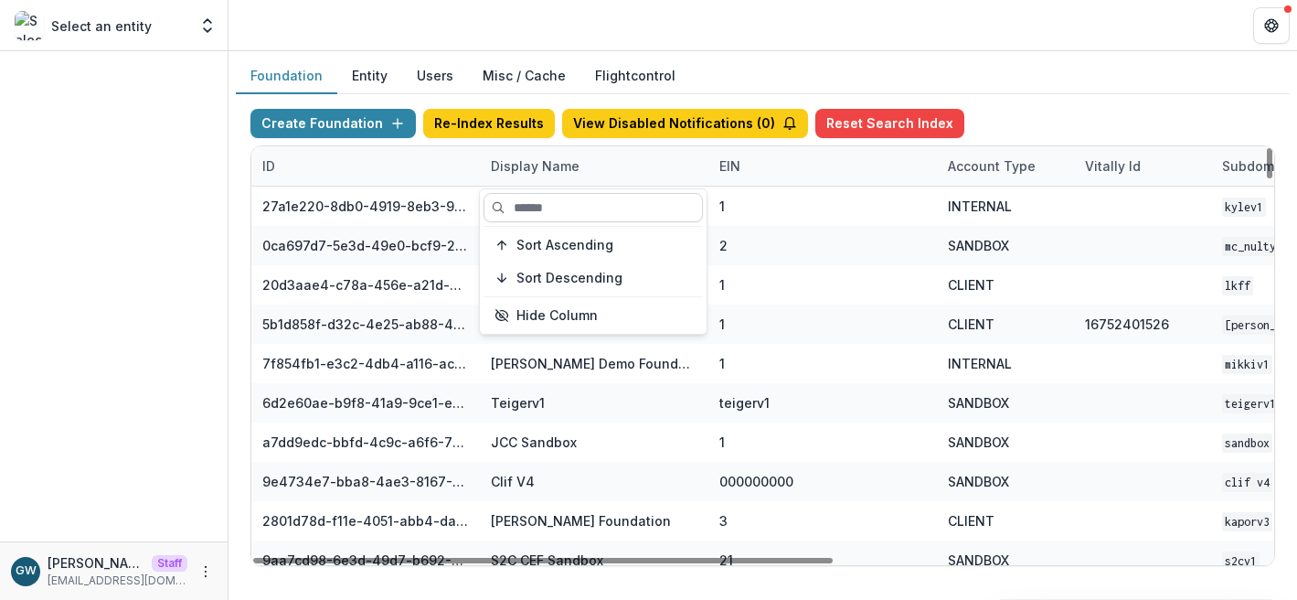
click at [562, 209] on input at bounding box center [593, 207] width 219 height 29
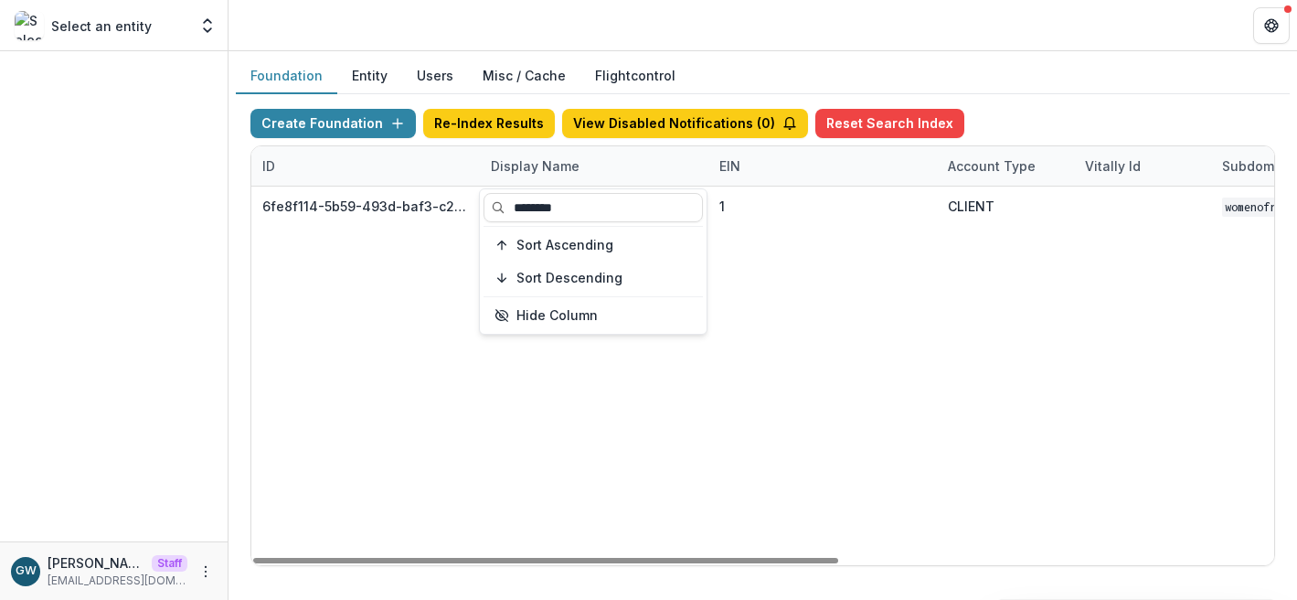
type input "********"
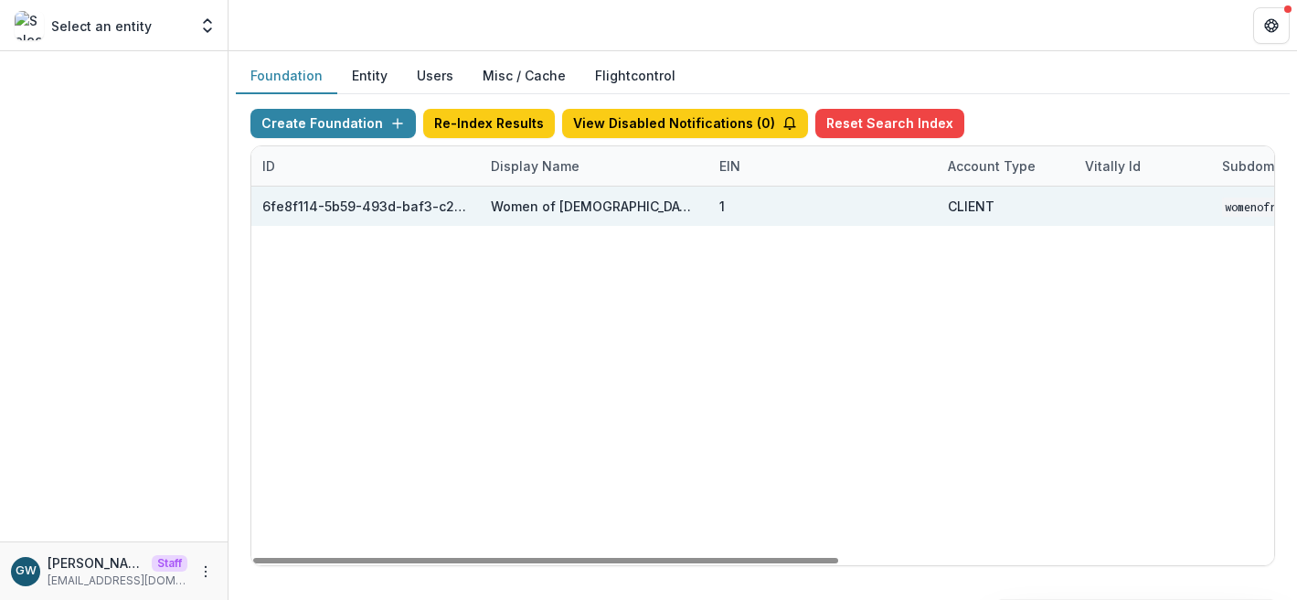
drag, startPoint x: 1031, startPoint y: 113, endPoint x: 899, endPoint y: 187, distance: 151.4
click at [1031, 113] on div "Create Foundation Re-Index Results View Disabled Notifications ( 0 ) Reset Sear…" at bounding box center [763, 127] width 1025 height 37
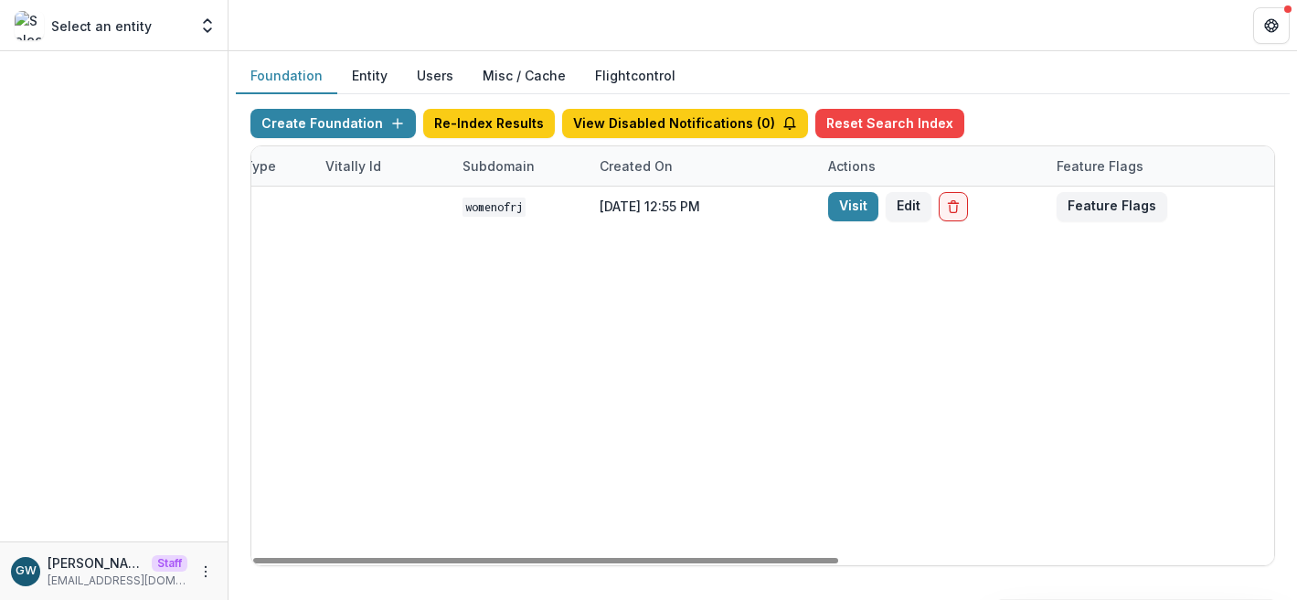
drag, startPoint x: 847, startPoint y: 202, endPoint x: 578, endPoint y: 391, distance: 328.7
click at [847, 202] on link "Visit" at bounding box center [853, 206] width 50 height 29
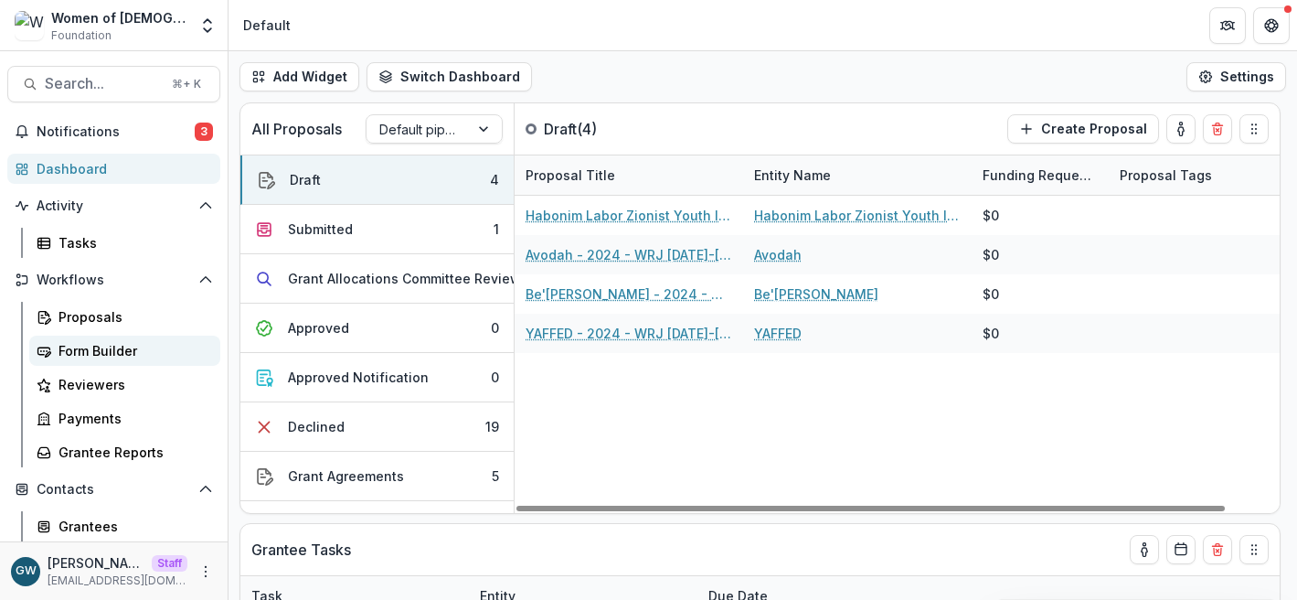
click at [109, 347] on div "Form Builder" at bounding box center [132, 350] width 147 height 19
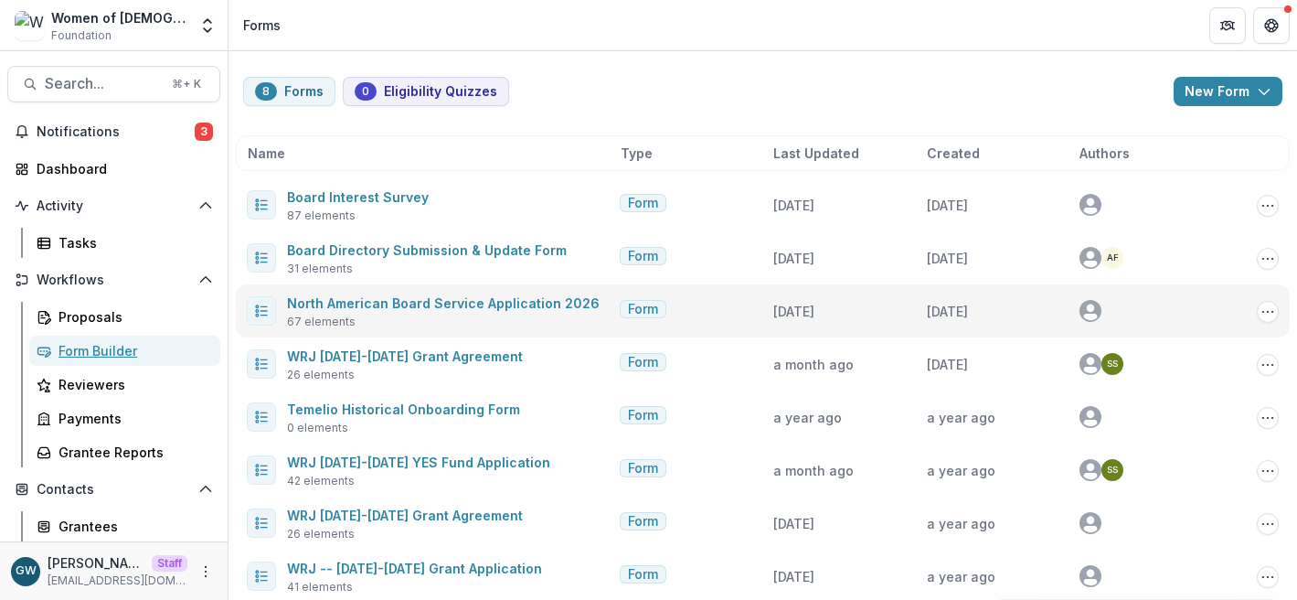
scroll to position [15, 0]
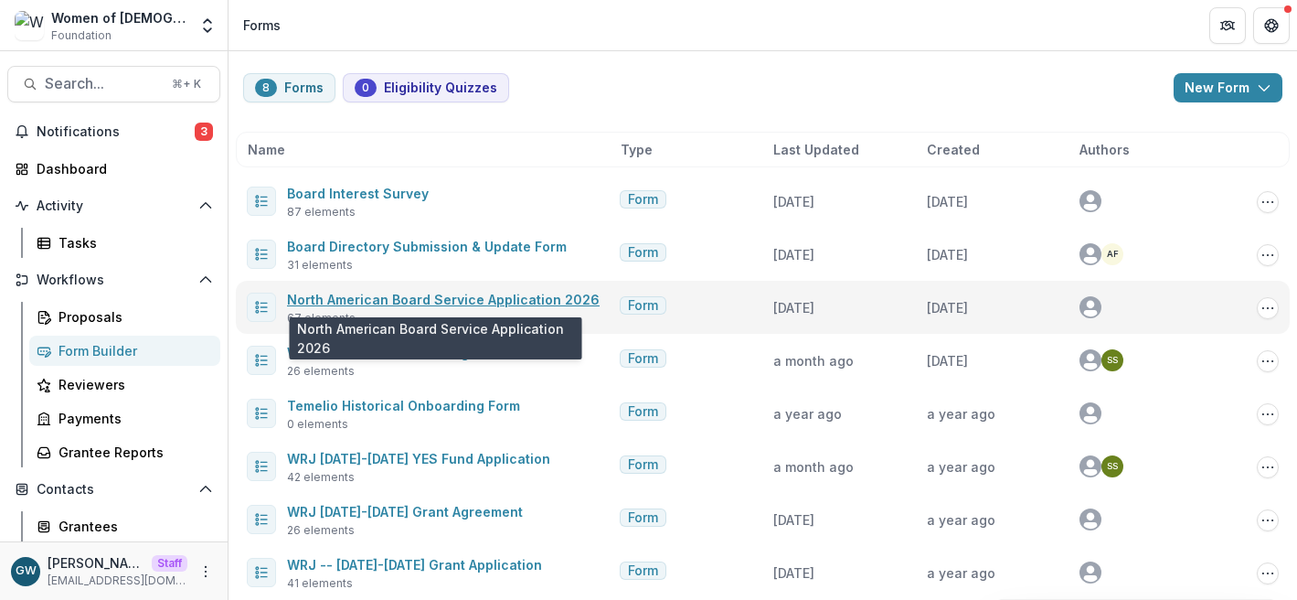
click at [414, 299] on link "North American Board Service Application 2026" at bounding box center [443, 300] width 313 height 16
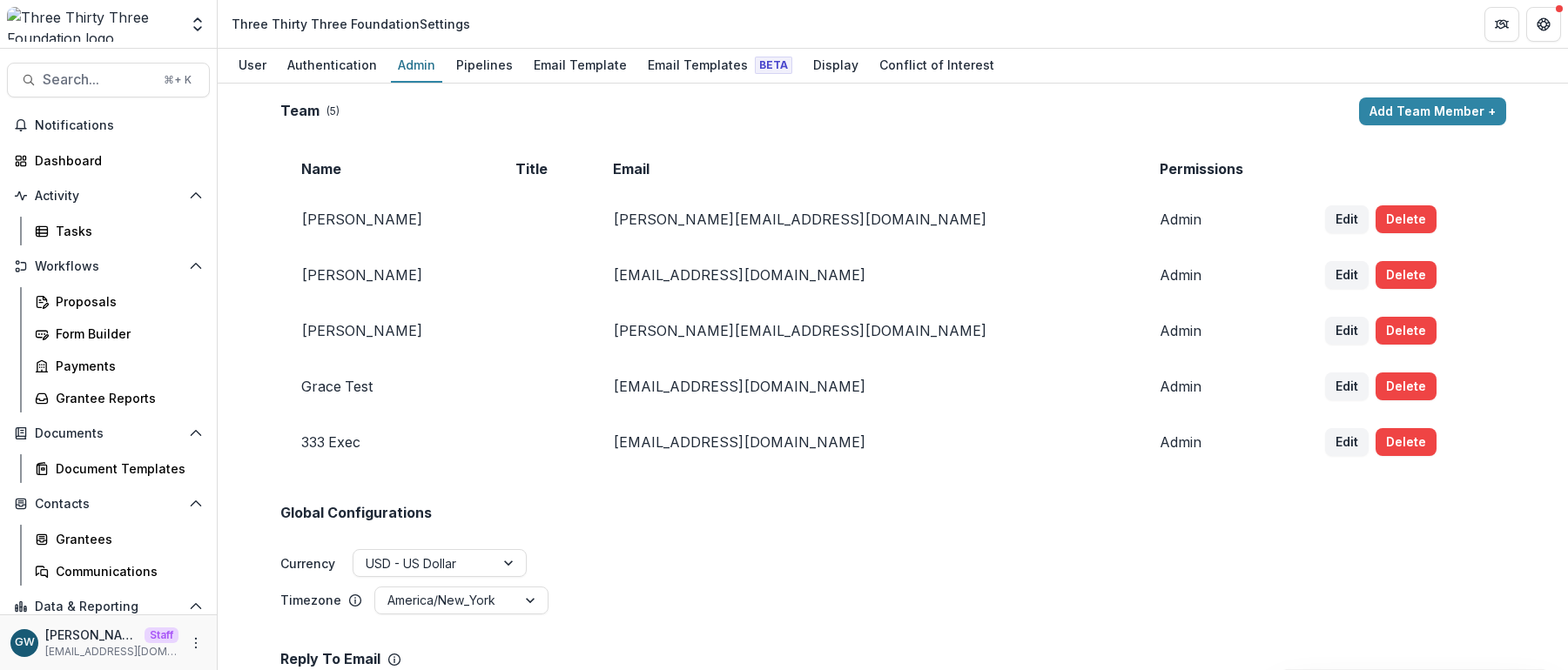
scroll to position [1315, 0]
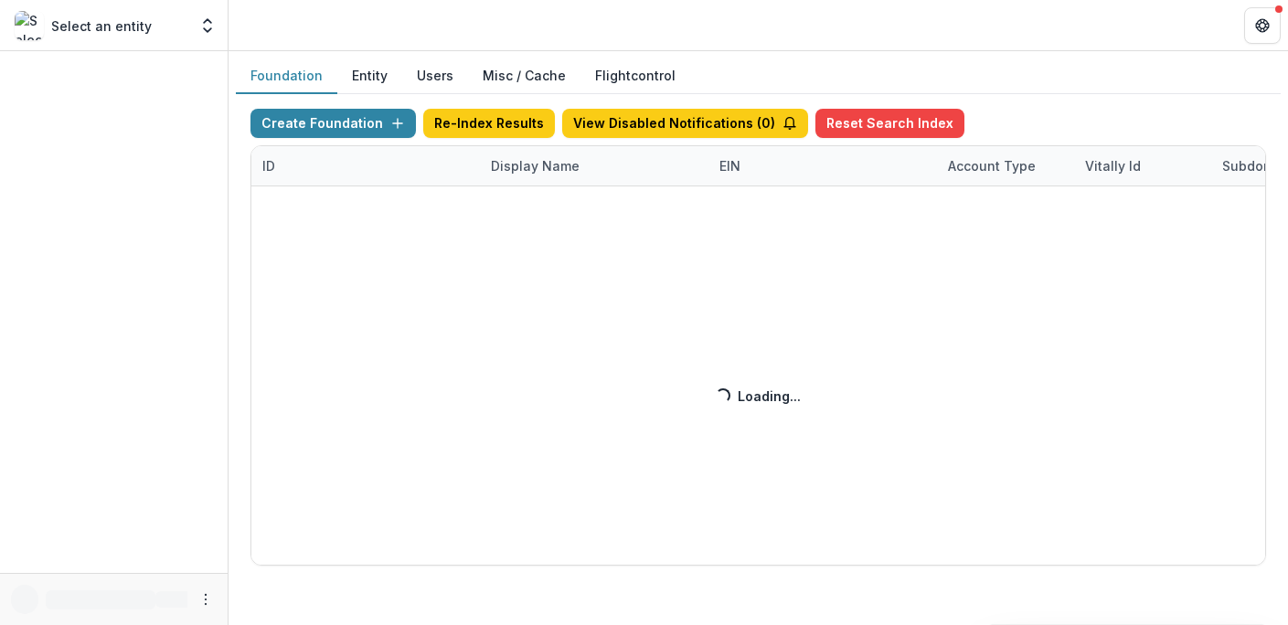
click at [549, 161] on div "Create Foundation Re-Index Results View Disabled Notifications ( 0 ) Reset Sear…" at bounding box center [759, 337] width 1016 height 457
click at [547, 164] on div "Create Foundation Re-Index Results View Disabled Notifications ( 0 ) Reset Sear…" at bounding box center [759, 337] width 1016 height 457
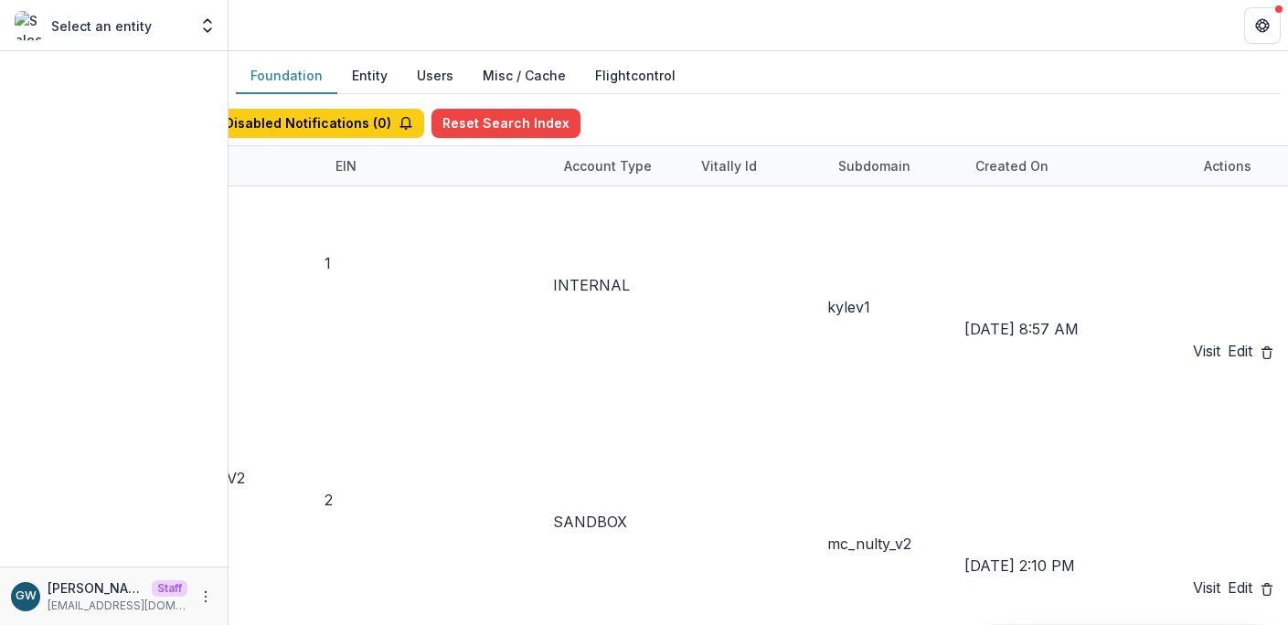
click at [207, 158] on div "Display Name" at bounding box center [151, 165] width 111 height 19
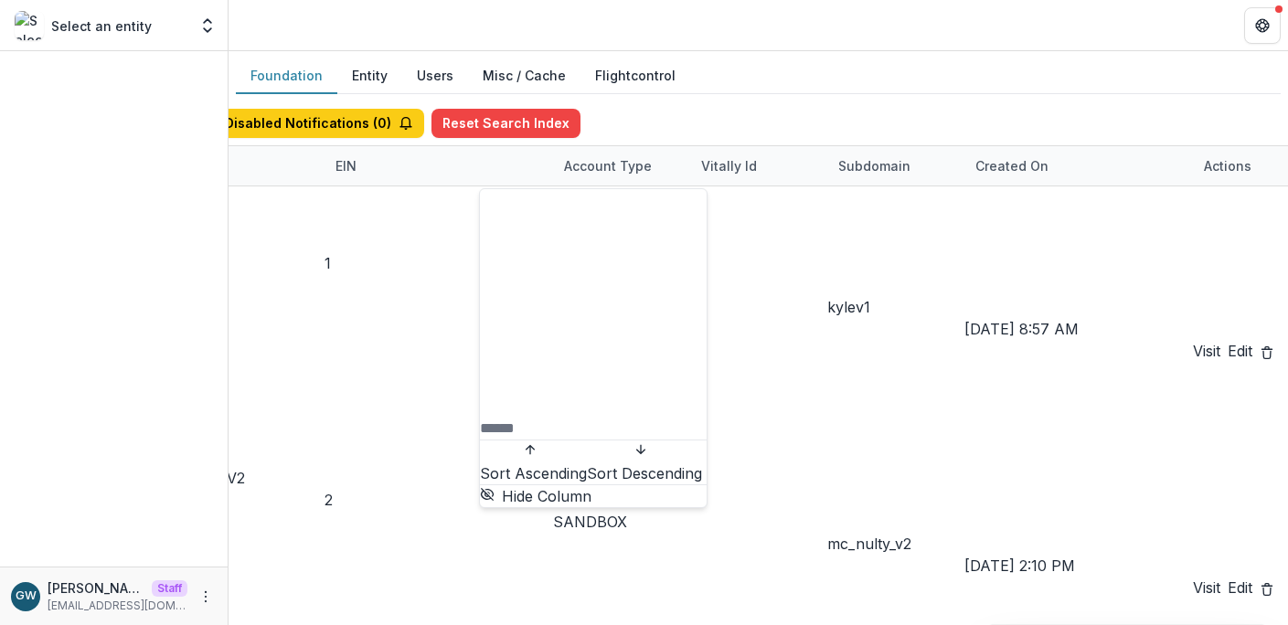
click at [538, 418] on input at bounding box center [553, 429] width 146 height 22
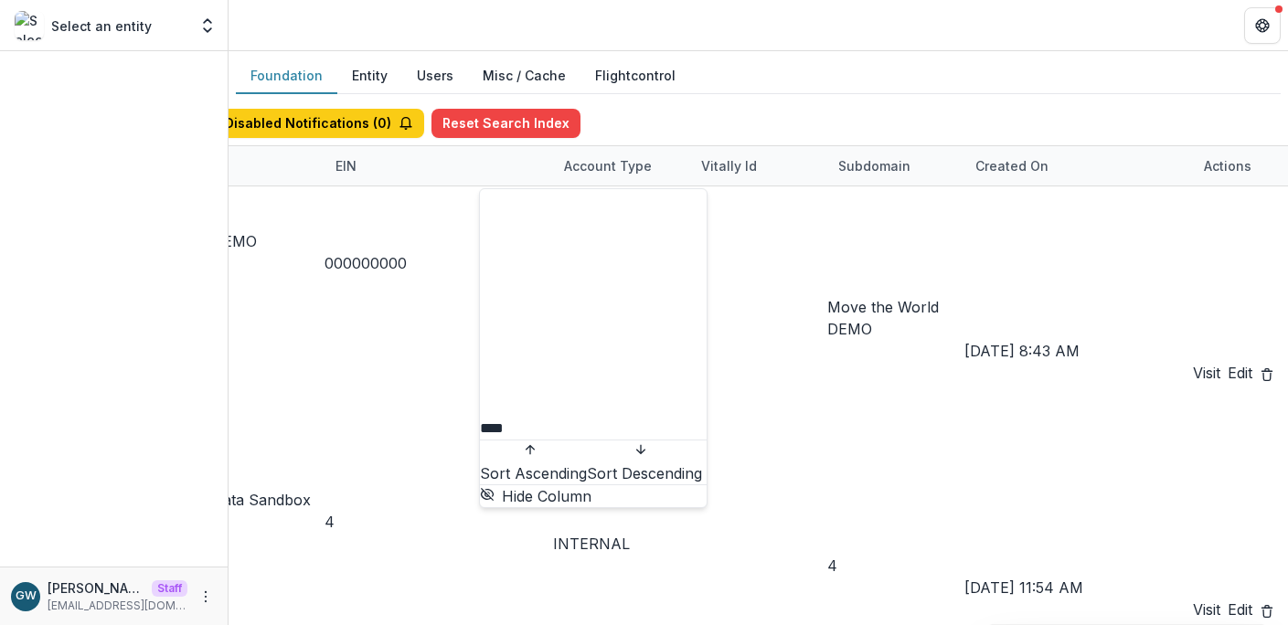
type input "****"
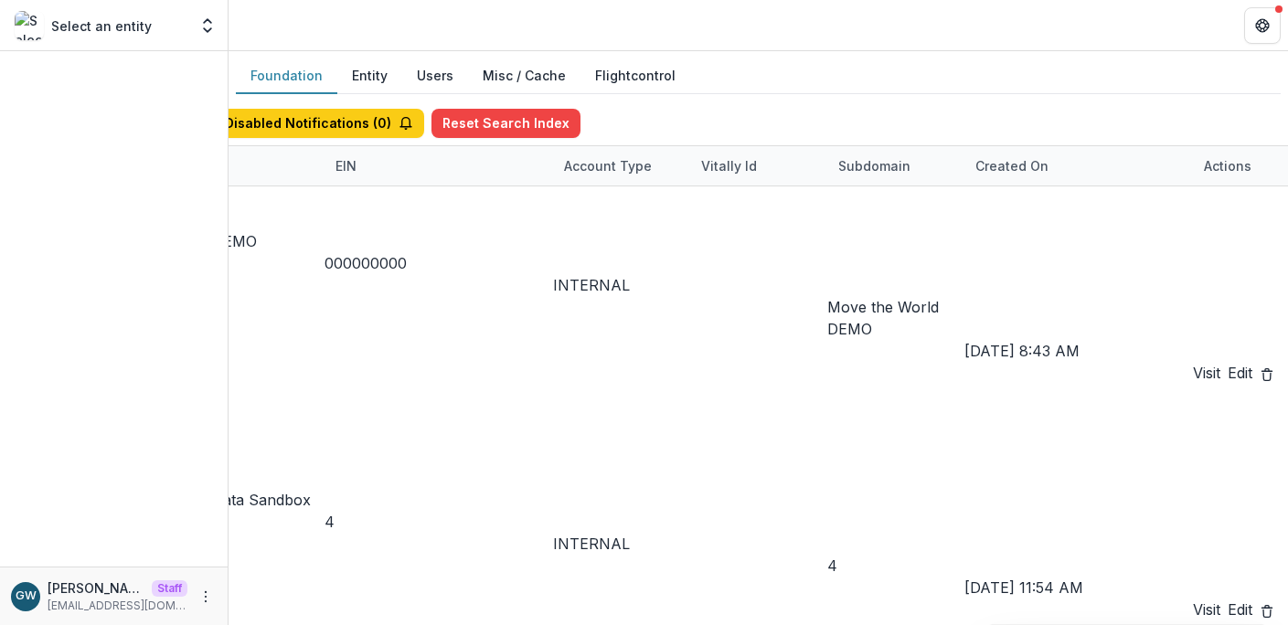
click at [1116, 69] on div "Foundation Entity Users Misc / Cache Flightcontrol" at bounding box center [758, 77] width 1045 height 36
drag, startPoint x: 856, startPoint y: 287, endPoint x: 846, endPoint y: 311, distance: 25.8
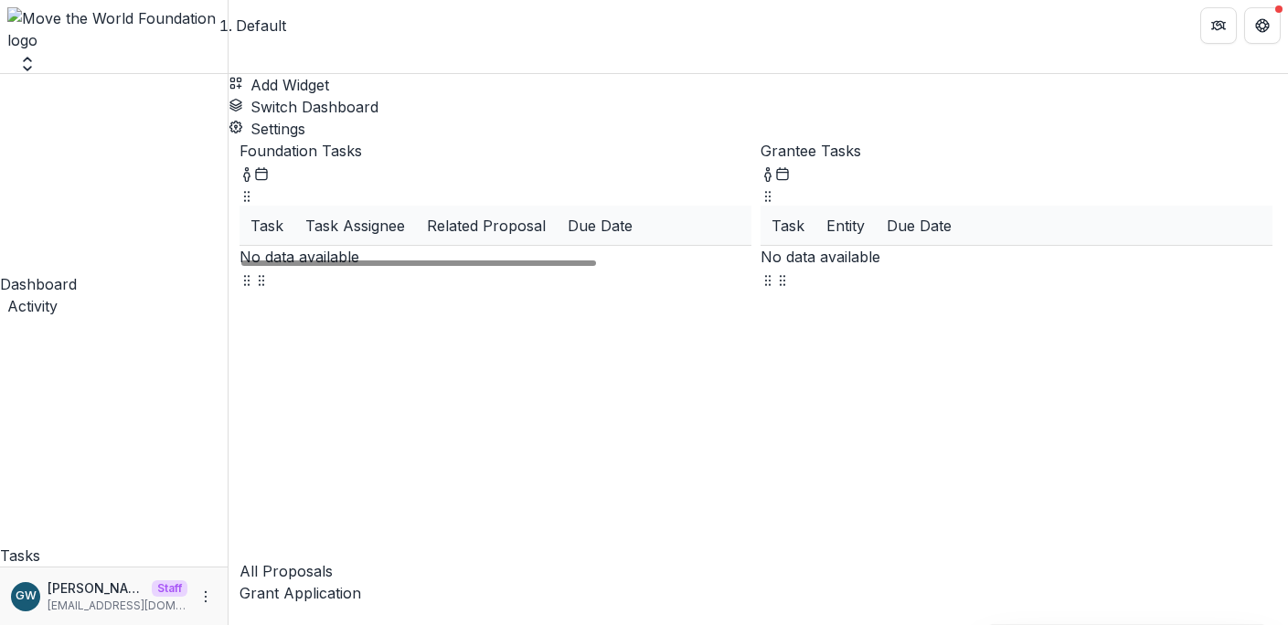
scroll to position [156, 0]
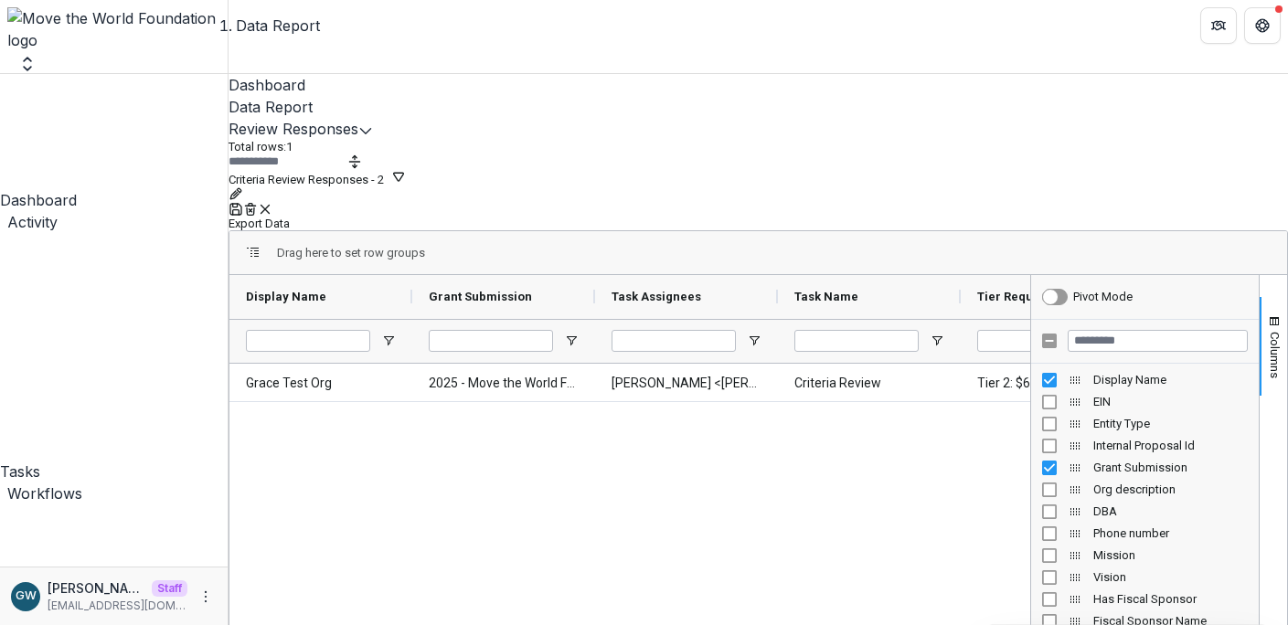
click at [406, 169] on button "Criteria Review Responses - 2" at bounding box center [317, 177] width 177 height 17
click at [948, 429] on button "Team Filters" at bounding box center [917, 436] width 63 height 14
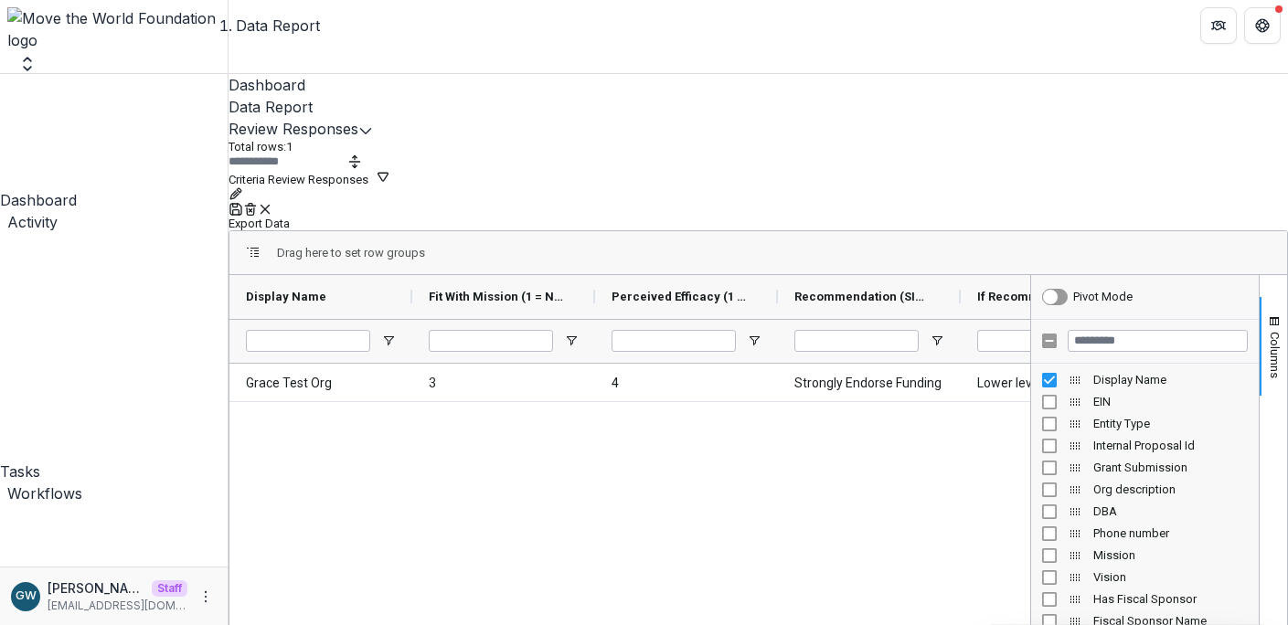
click at [390, 169] on button "Criteria Review Responses" at bounding box center [310, 177] width 162 height 17
click at [965, 429] on button "Team Filters" at bounding box center [937, 436] width 63 height 14
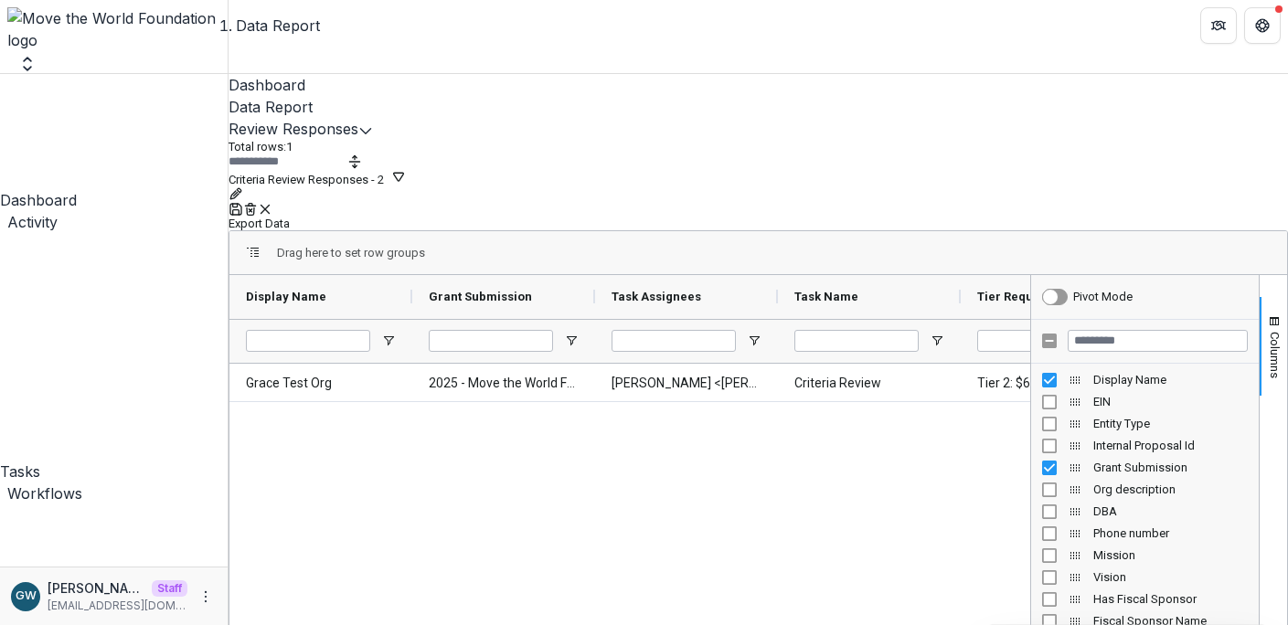
click at [406, 169] on button "Criteria Review Responses - 2" at bounding box center [317, 177] width 177 height 17
click at [949, 429] on button "Team Filters" at bounding box center [917, 436] width 63 height 14
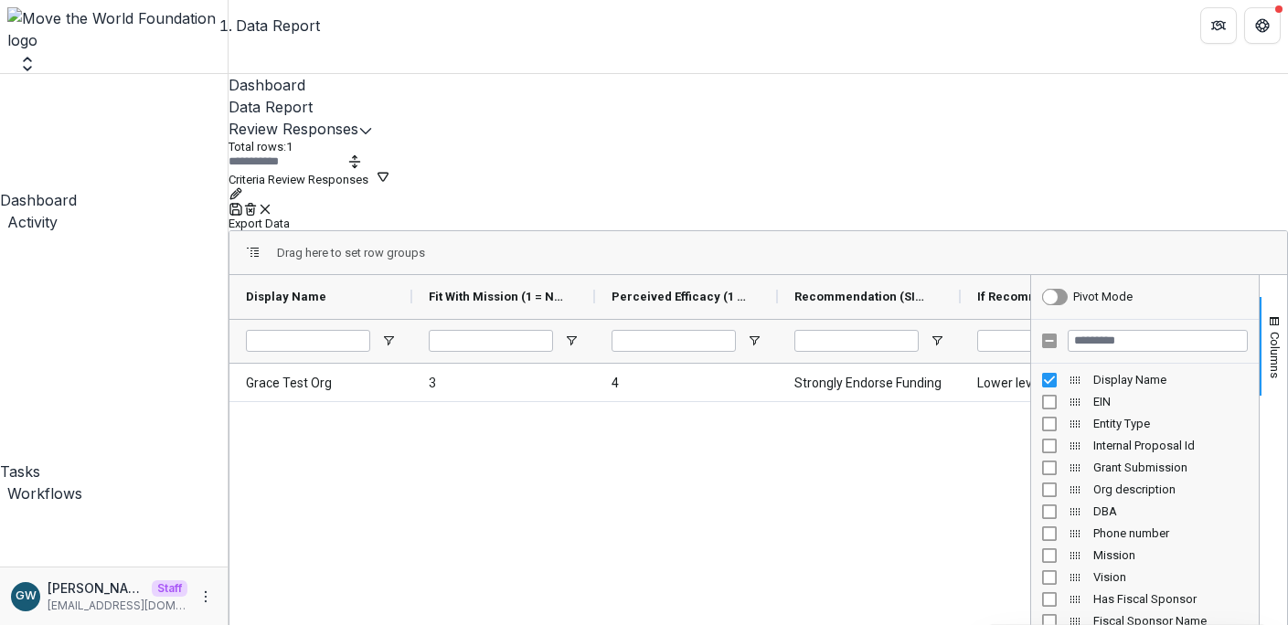
click at [390, 169] on button "Criteria Review Responses" at bounding box center [310, 177] width 162 height 17
click at [960, 226] on div at bounding box center [941, 306] width 231 height 246
click at [963, 429] on button "Team Filters" at bounding box center [937, 436] width 63 height 14
